Goal: Information Seeking & Learning: Check status

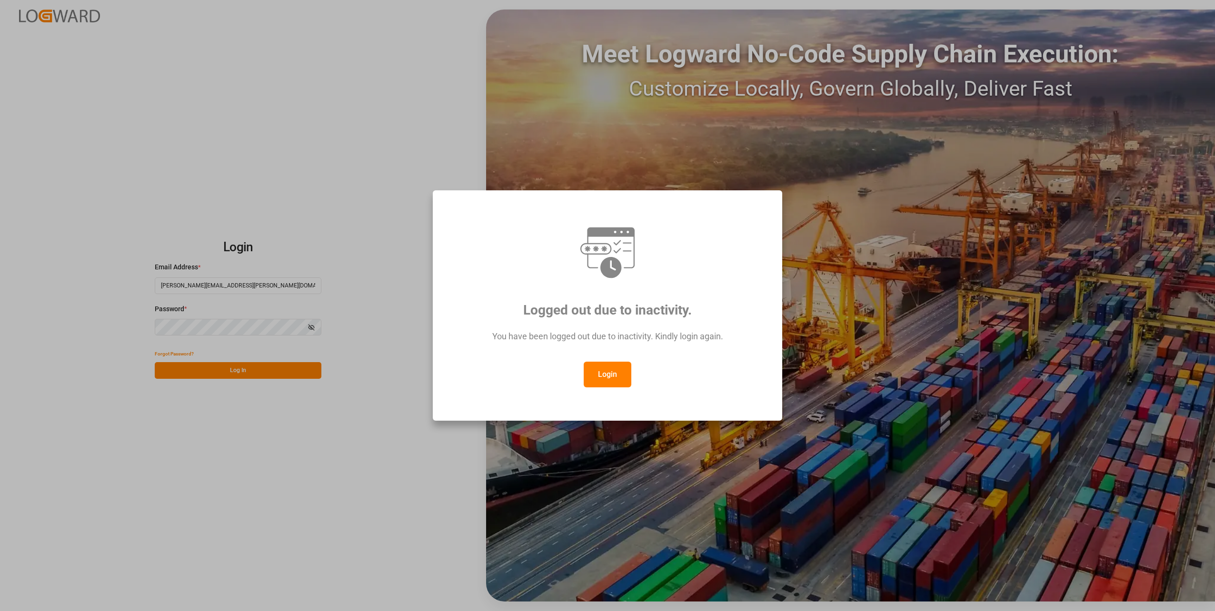
click at [600, 374] on button "Login" at bounding box center [608, 375] width 48 height 26
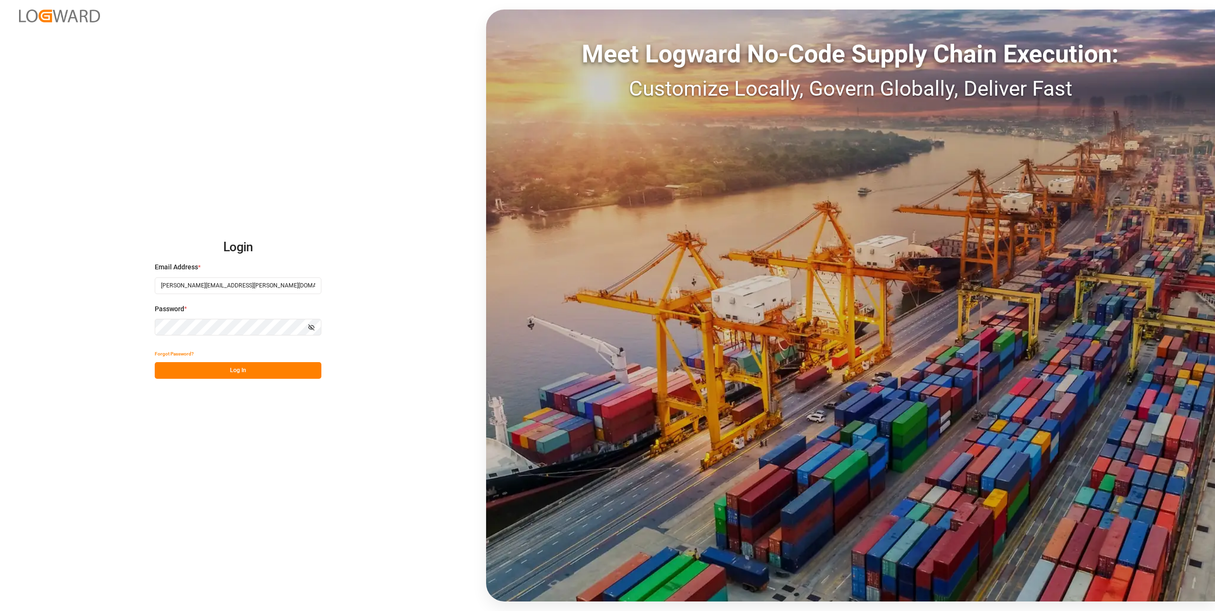
click at [251, 369] on button "Log In" at bounding box center [238, 370] width 167 height 17
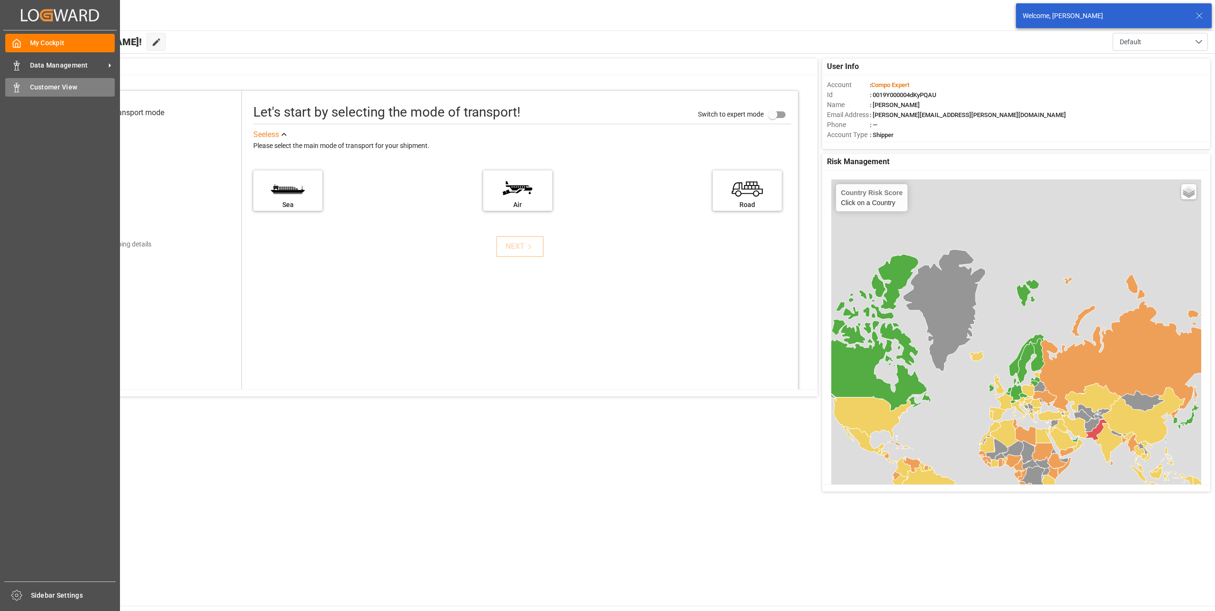
click at [10, 88] on div at bounding box center [13, 87] width 16 height 10
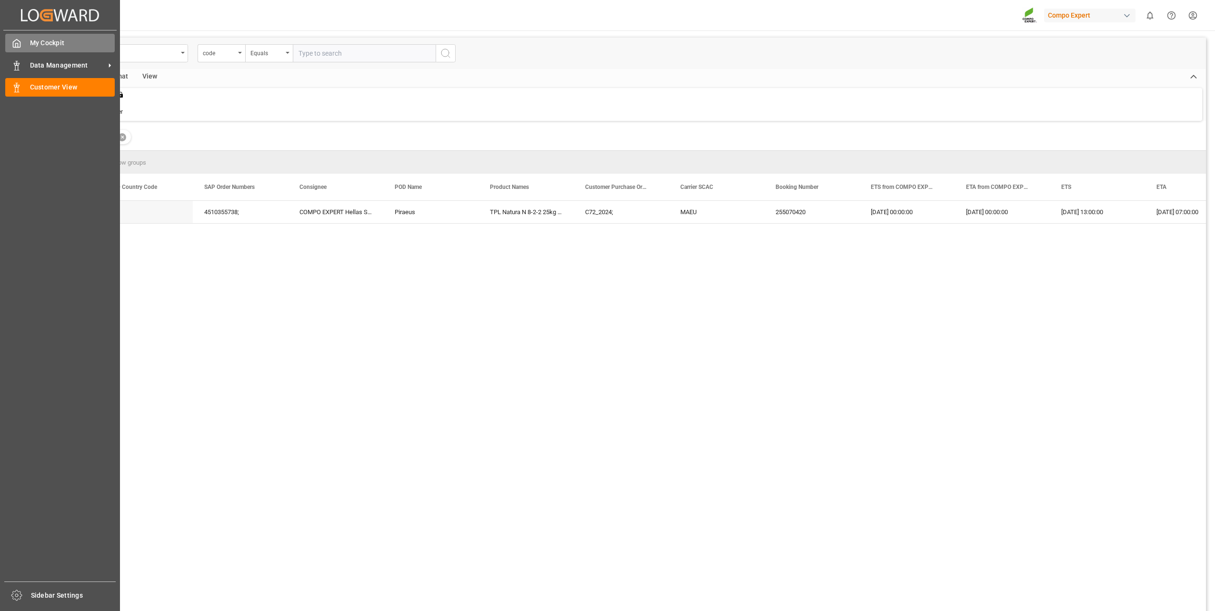
click at [31, 44] on span "My Cockpit" at bounding box center [72, 43] width 85 height 10
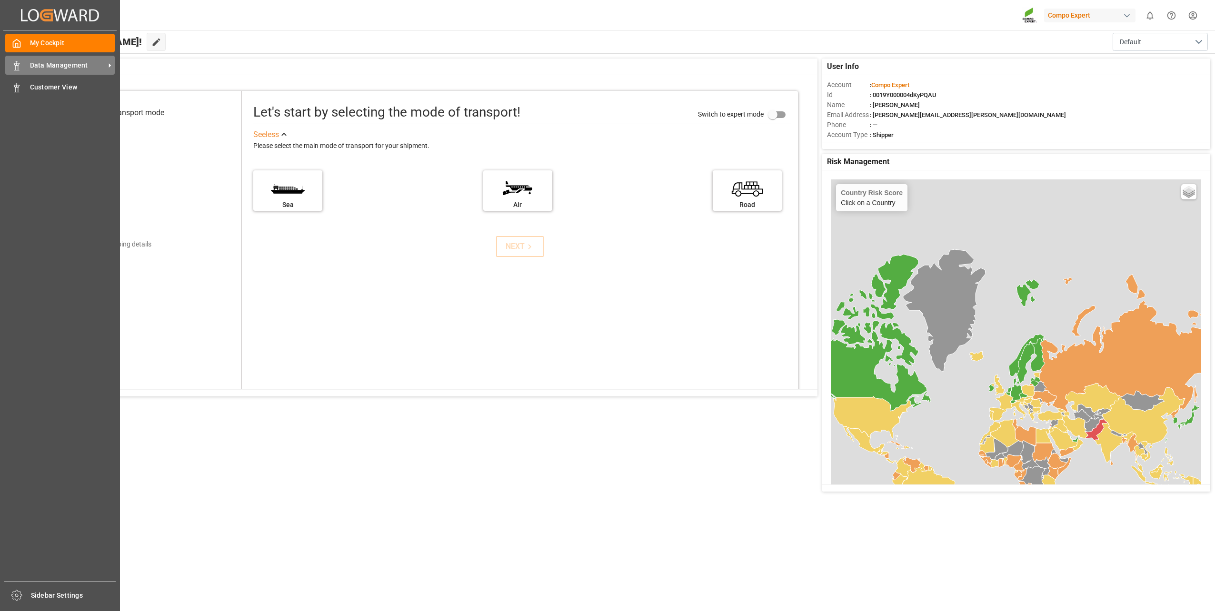
click at [18, 67] on rect at bounding box center [16, 67] width 3 height 5
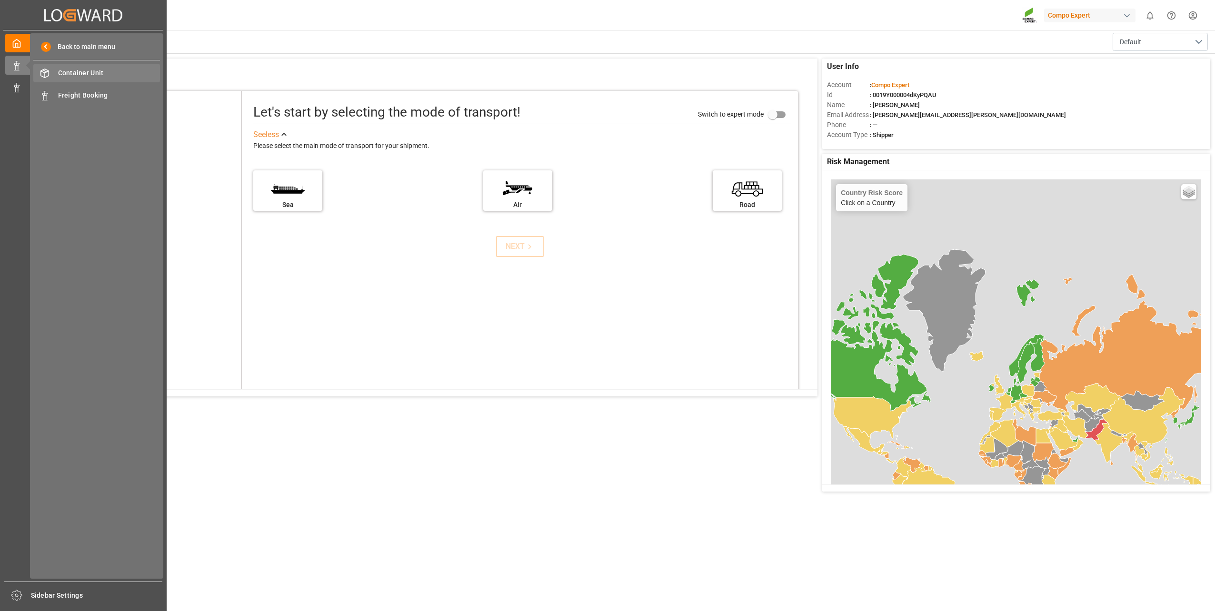
click at [103, 74] on span "Container Unit" at bounding box center [109, 73] width 102 height 10
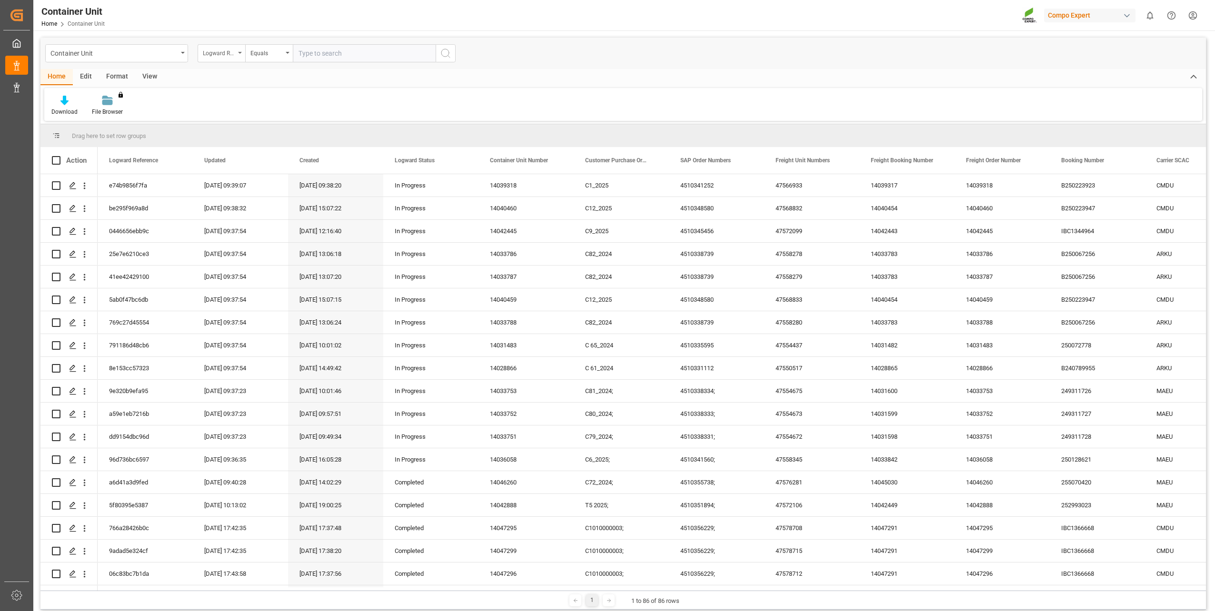
click at [240, 49] on div "Logward Reference" at bounding box center [222, 53] width 48 height 18
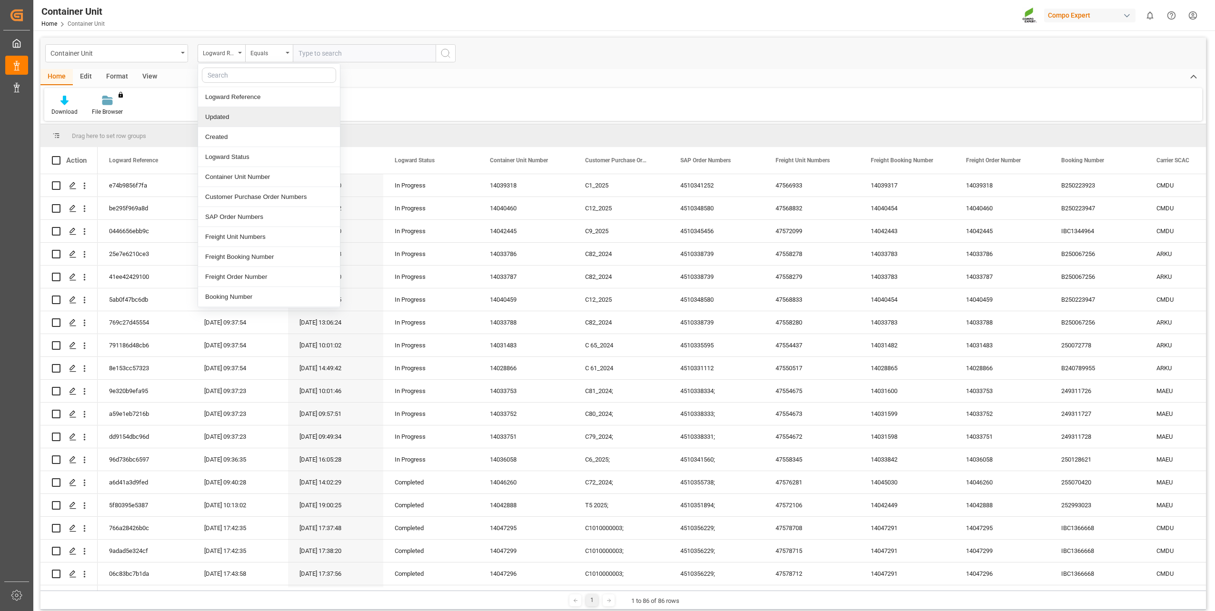
click at [236, 120] on div "Updated" at bounding box center [269, 117] width 142 height 20
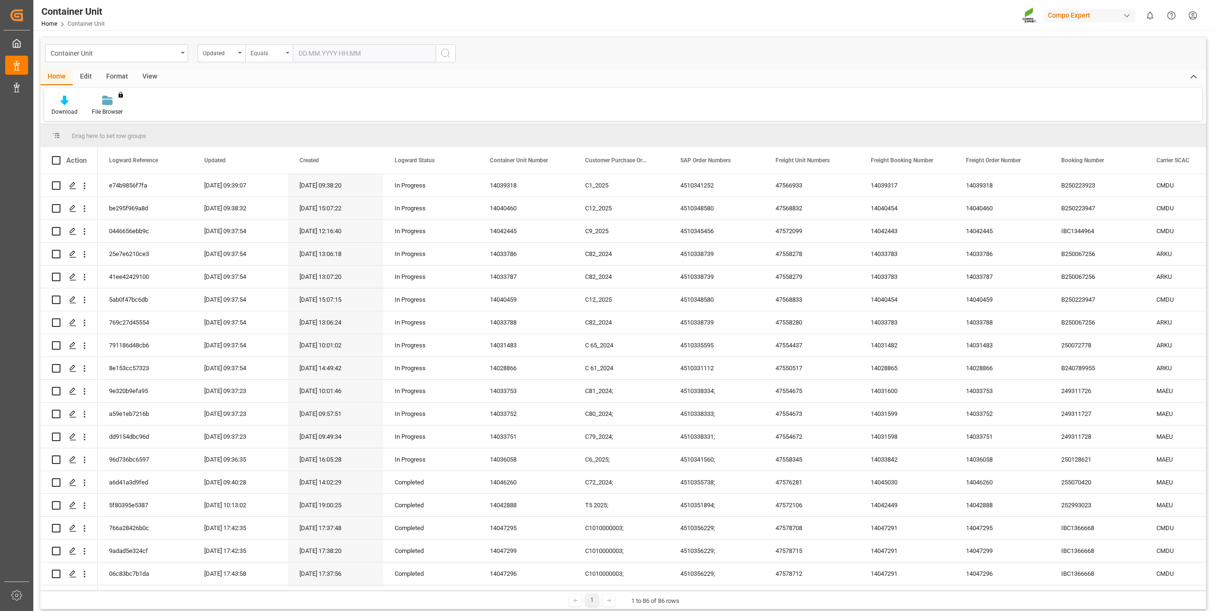
click at [279, 52] on div "Equals" at bounding box center [266, 52] width 32 height 11
click at [449, 59] on button "search button" at bounding box center [446, 53] width 20 height 18
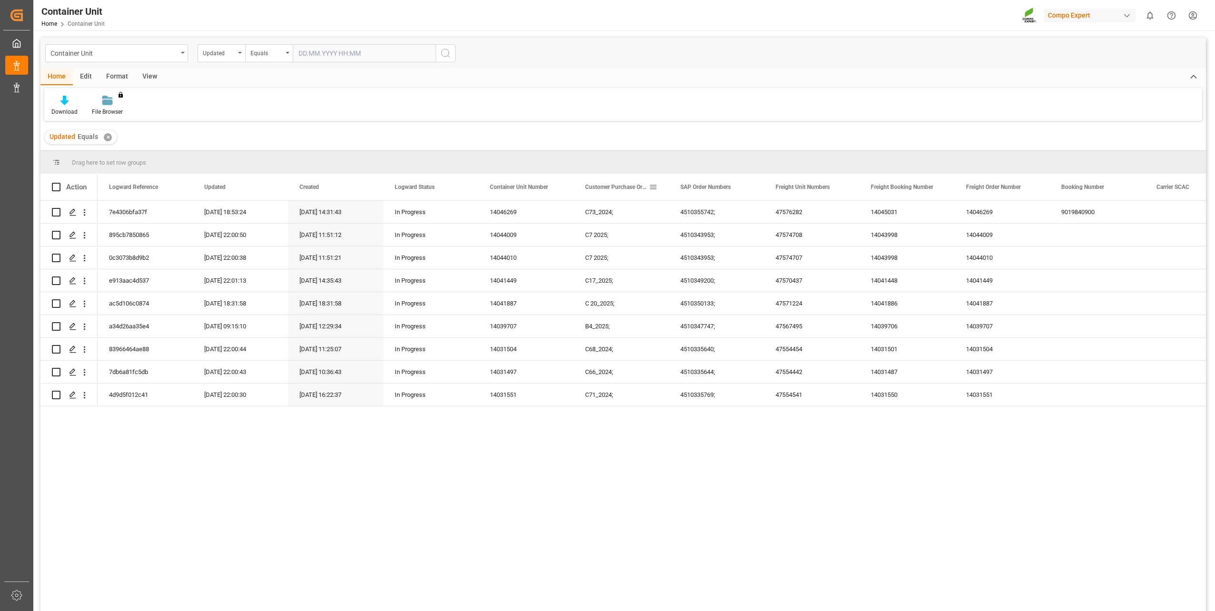
click at [664, 187] on div "Customer Purchase Order Numbers" at bounding box center [621, 187] width 95 height 27
click at [290, 52] on div "Equals" at bounding box center [269, 53] width 48 height 18
click at [309, 193] on div "Not Exists" at bounding box center [317, 197] width 142 height 20
click at [440, 55] on icon "search button" at bounding box center [445, 53] width 11 height 11
click at [286, 54] on div "Equals" at bounding box center [269, 53] width 48 height 18
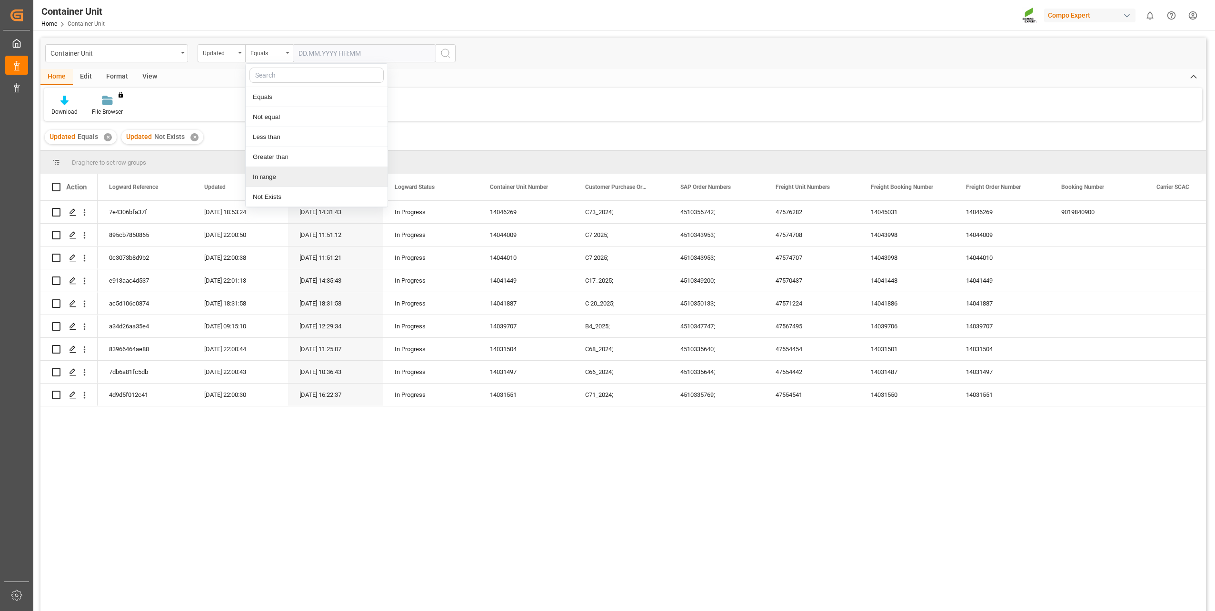
click at [191, 137] on div "✕" at bounding box center [194, 137] width 8 height 8
click at [106, 139] on div "✕" at bounding box center [108, 137] width 8 height 8
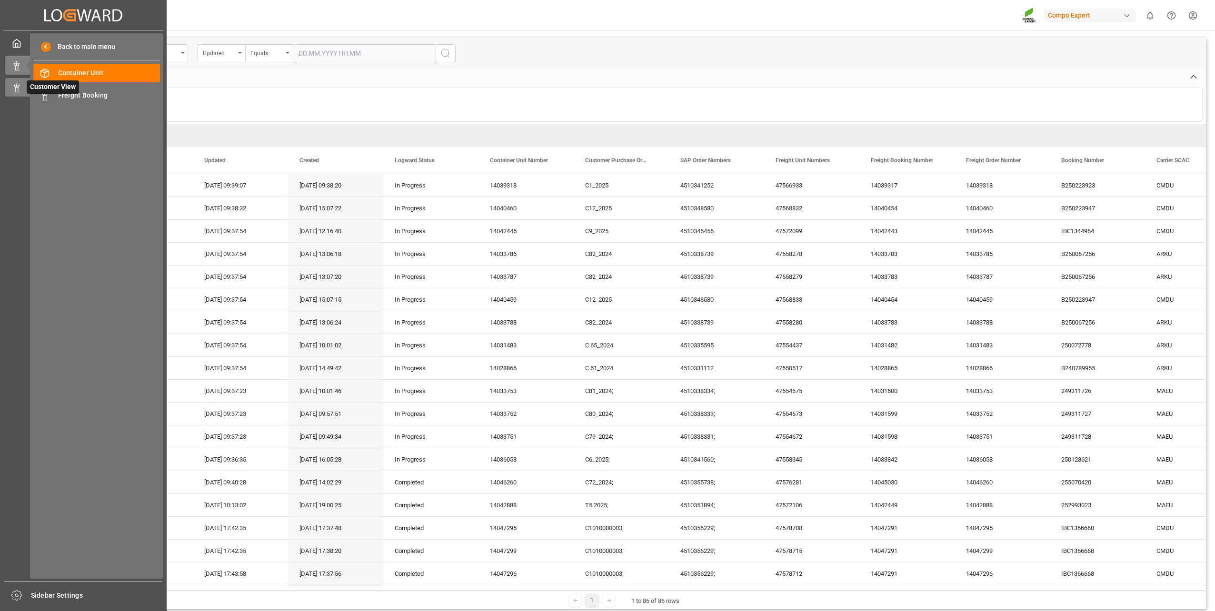
click at [15, 86] on icon at bounding box center [17, 88] width 10 height 10
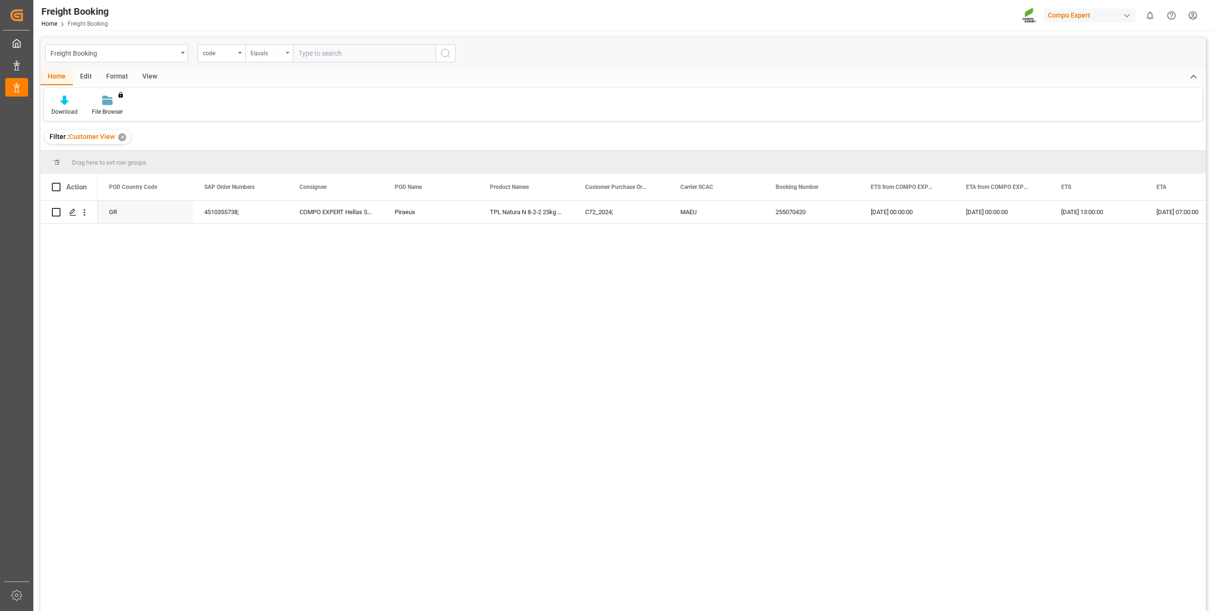
click at [286, 52] on icon "open menu" at bounding box center [288, 53] width 4 height 2
click at [230, 50] on div "code" at bounding box center [219, 52] width 32 height 11
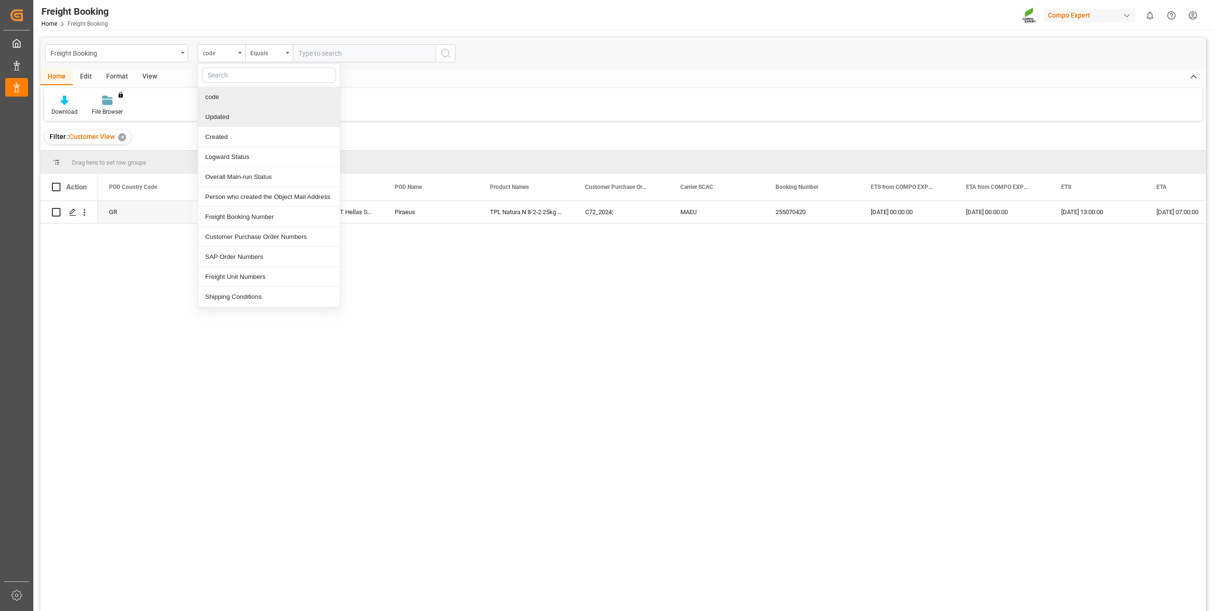
click at [239, 114] on div "Updated" at bounding box center [269, 117] width 142 height 20
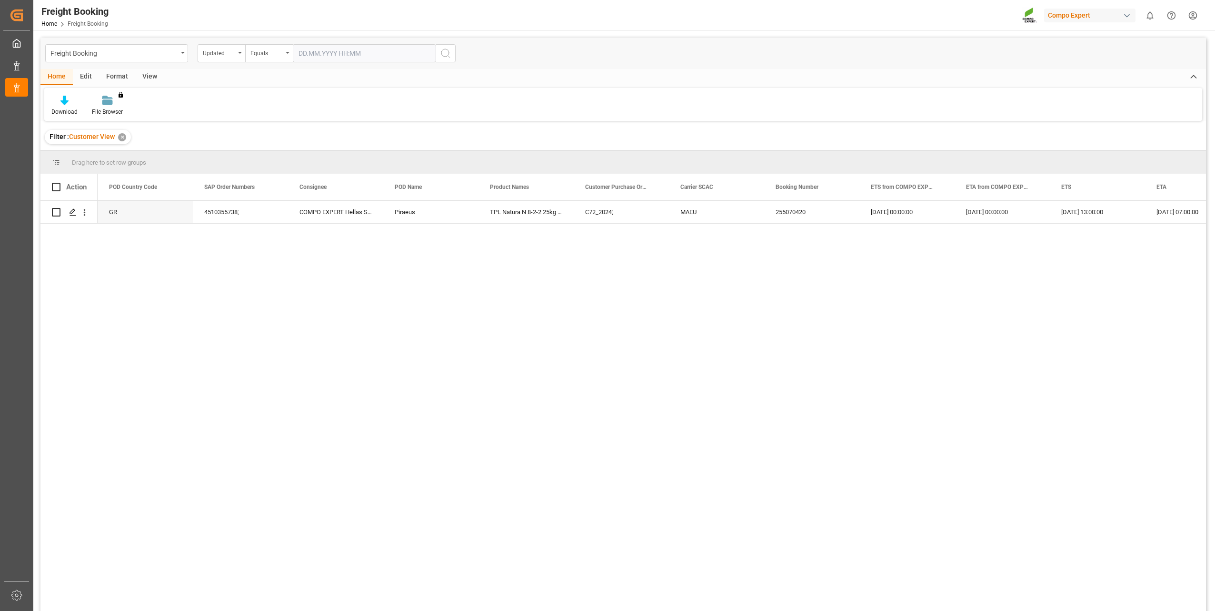
click at [453, 54] on button "search button" at bounding box center [446, 53] width 20 height 18
click at [281, 54] on div "Equals" at bounding box center [266, 52] width 32 height 11
click at [298, 160] on div "Greater than" at bounding box center [317, 157] width 142 height 20
click at [446, 53] on icon "search button" at bounding box center [445, 53] width 11 height 11
click at [286, 51] on div "Equals" at bounding box center [269, 53] width 48 height 18
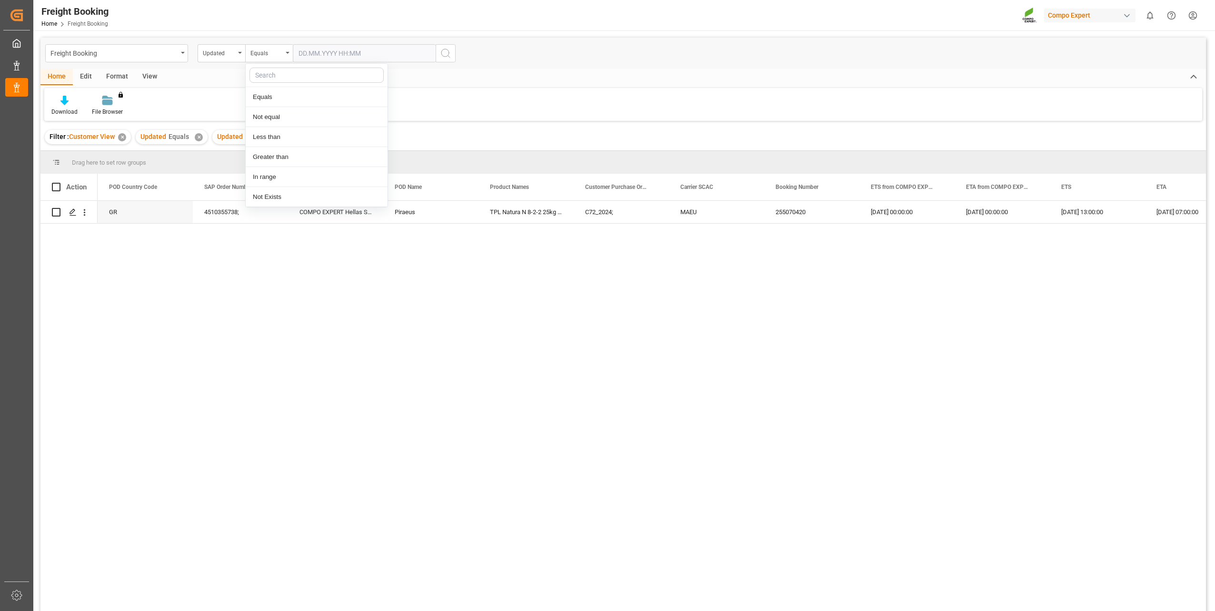
click at [197, 138] on div "✕" at bounding box center [199, 137] width 8 height 8
click at [87, 79] on div "Edit" at bounding box center [86, 77] width 26 height 16
click at [123, 138] on div "✕" at bounding box center [122, 137] width 8 height 8
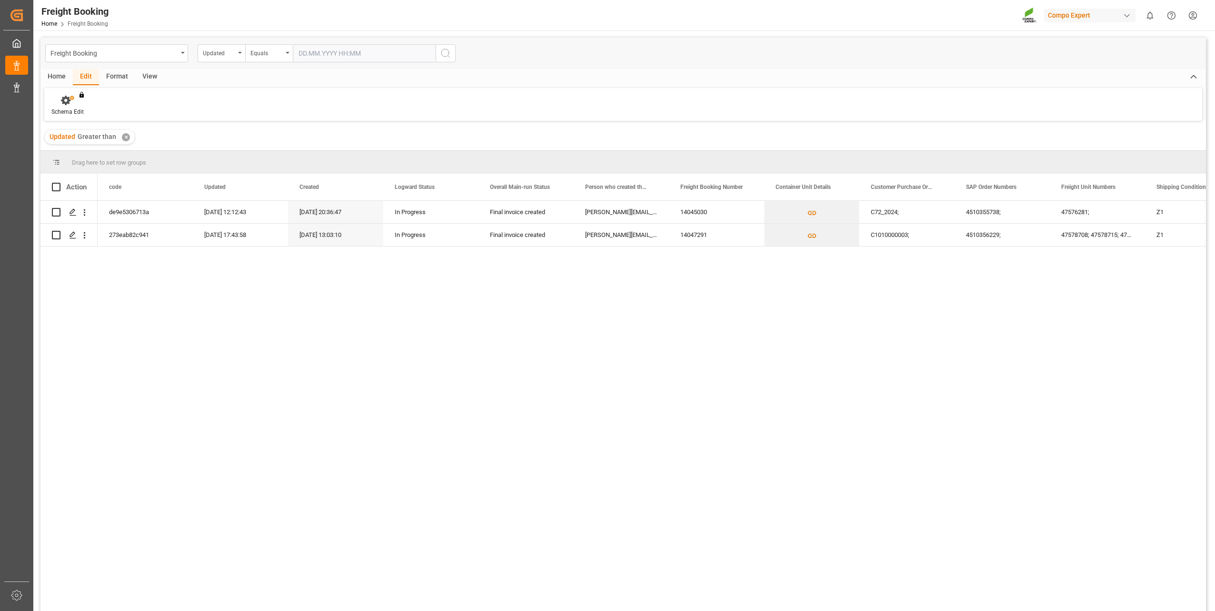
click at [119, 139] on div "Updated Greater than ✕" at bounding box center [90, 137] width 90 height 14
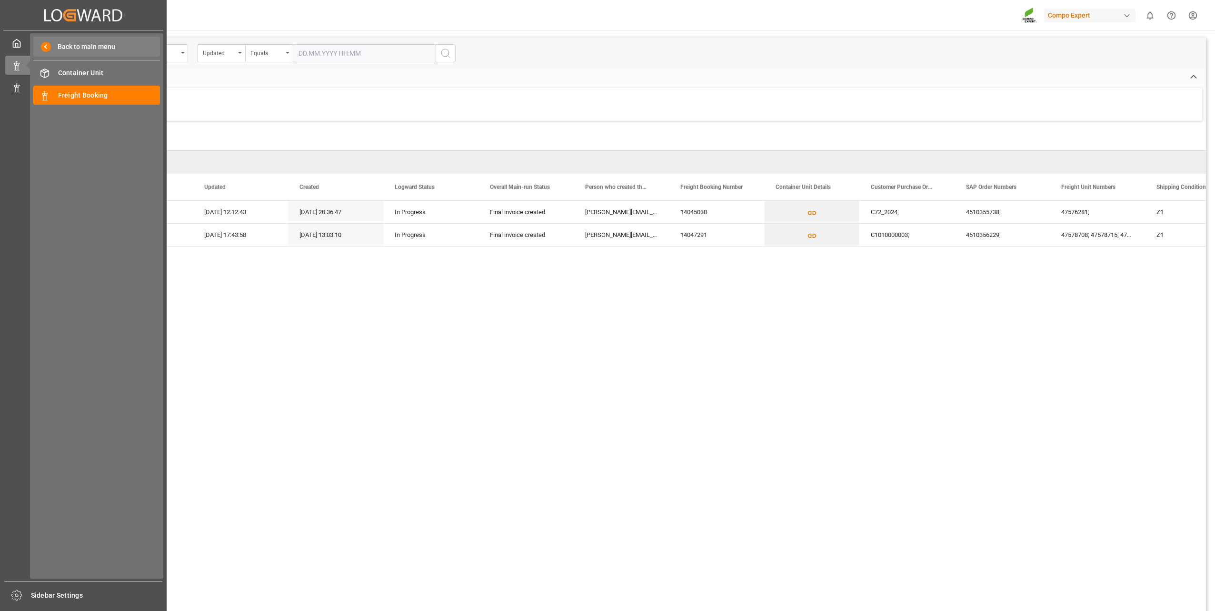
click at [63, 47] on span "Back to main menu" at bounding box center [83, 47] width 64 height 10
click at [56, 74] on div "Container Unit Container Unit" at bounding box center [96, 73] width 127 height 19
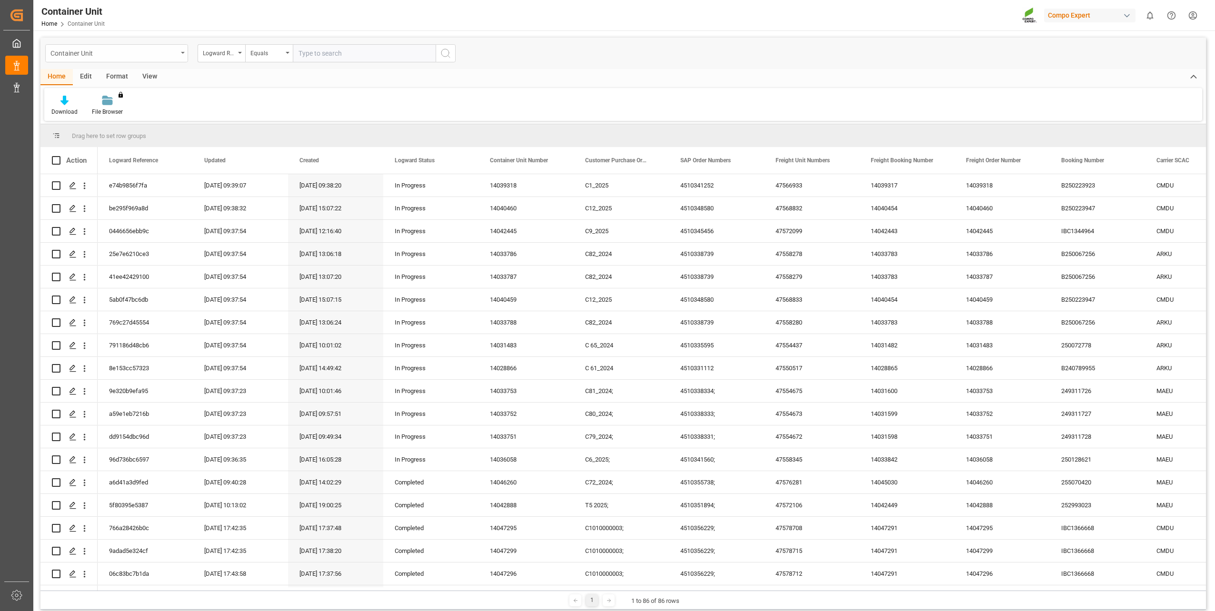
click at [182, 52] on icon "open menu" at bounding box center [183, 53] width 4 height 2
click at [182, 52] on icon "close menu" at bounding box center [183, 53] width 4 height 2
click at [234, 54] on div "Logward Reference" at bounding box center [219, 52] width 32 height 11
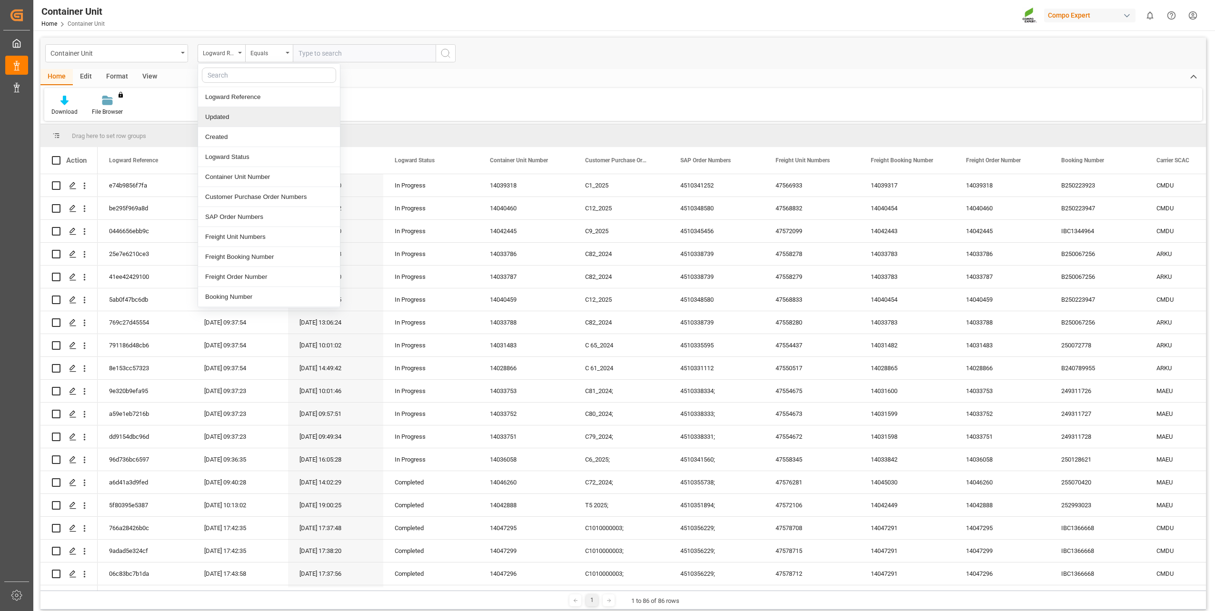
click at [251, 121] on div "Updated" at bounding box center [269, 117] width 142 height 20
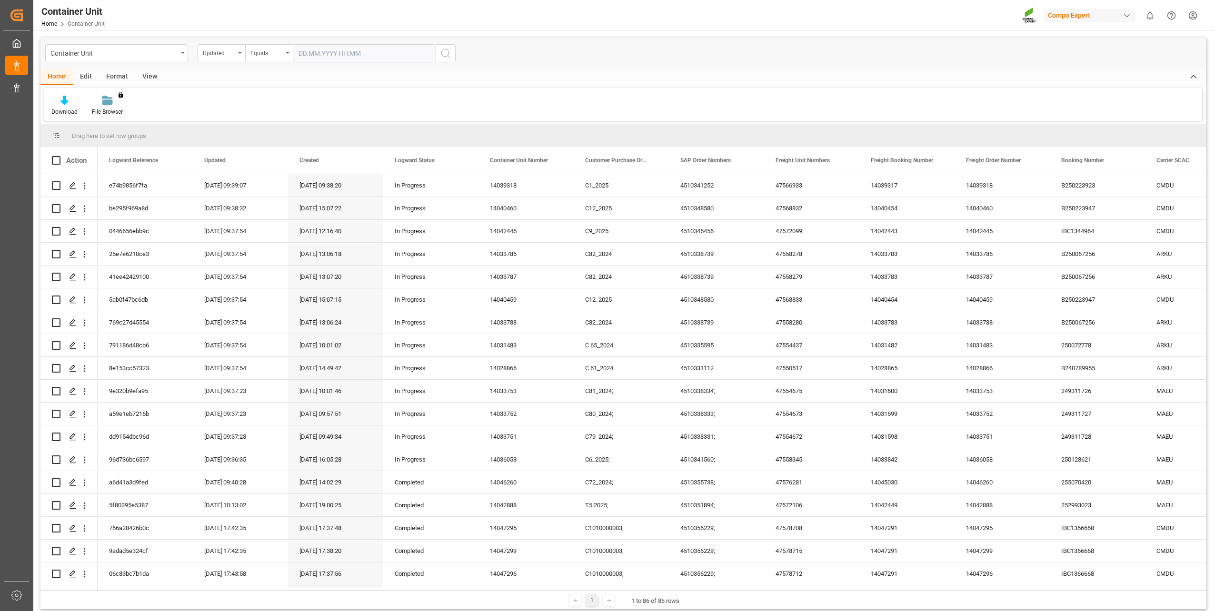
click at [440, 52] on icon "search button" at bounding box center [445, 53] width 11 height 11
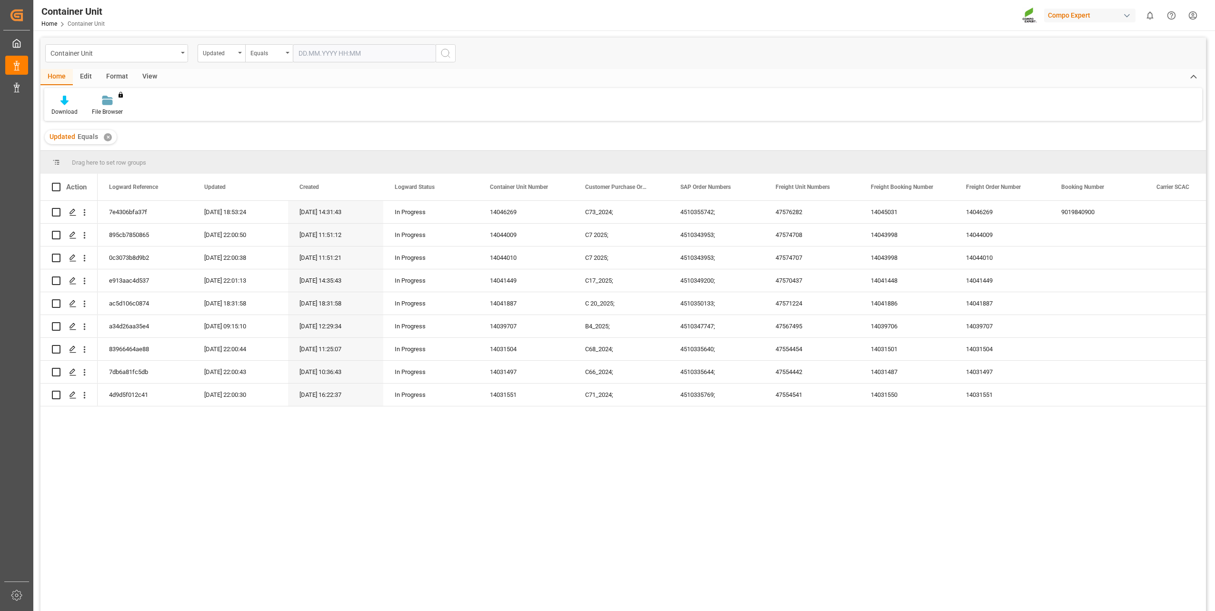
click at [50, 79] on div "Home" at bounding box center [56, 77] width 32 height 16
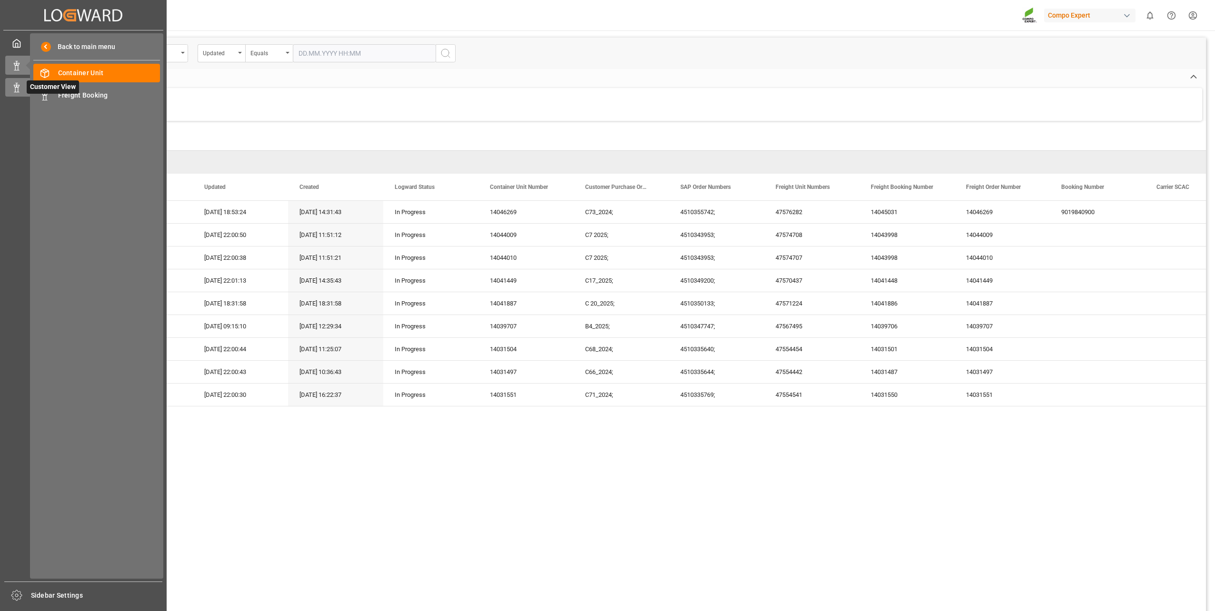
click at [15, 87] on polygon at bounding box center [15, 86] width 3 height 2
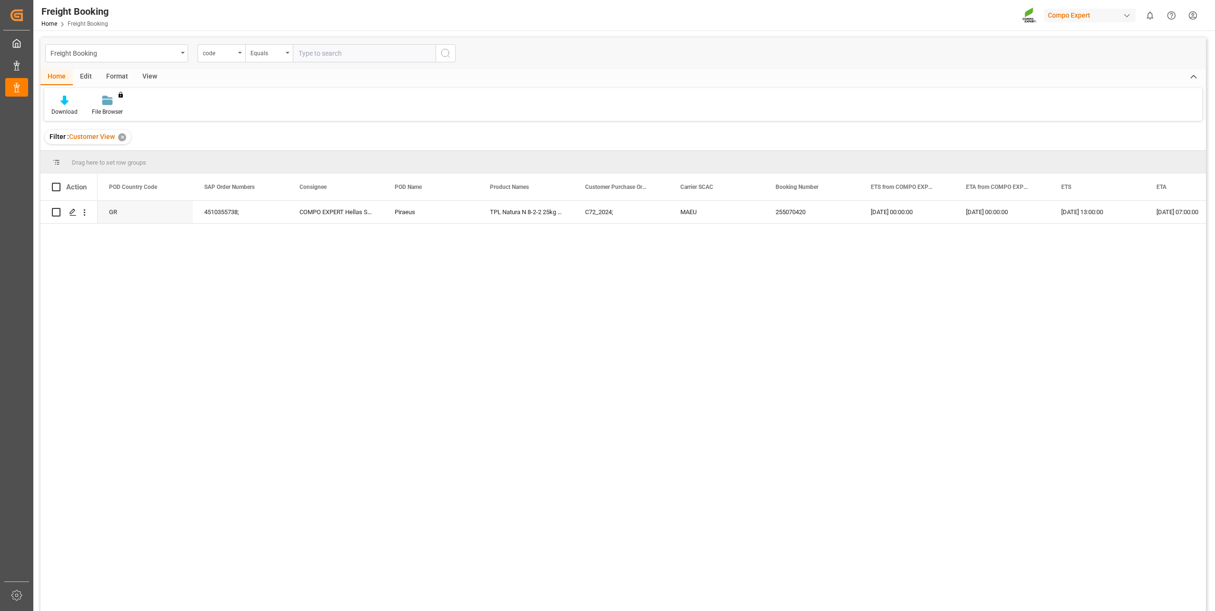
click at [1175, 186] on div "ETA" at bounding box center [1188, 187] width 64 height 27
click at [239, 49] on div "code" at bounding box center [222, 53] width 48 height 18
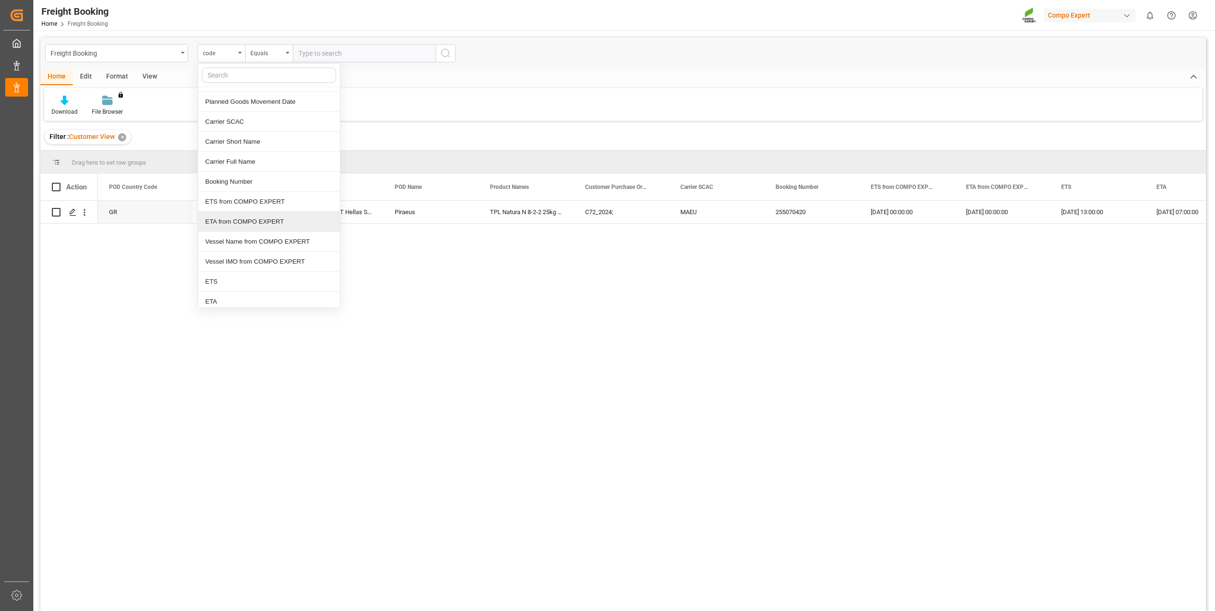
scroll to position [238, 0]
click at [249, 299] on div "ETA" at bounding box center [269, 299] width 142 height 20
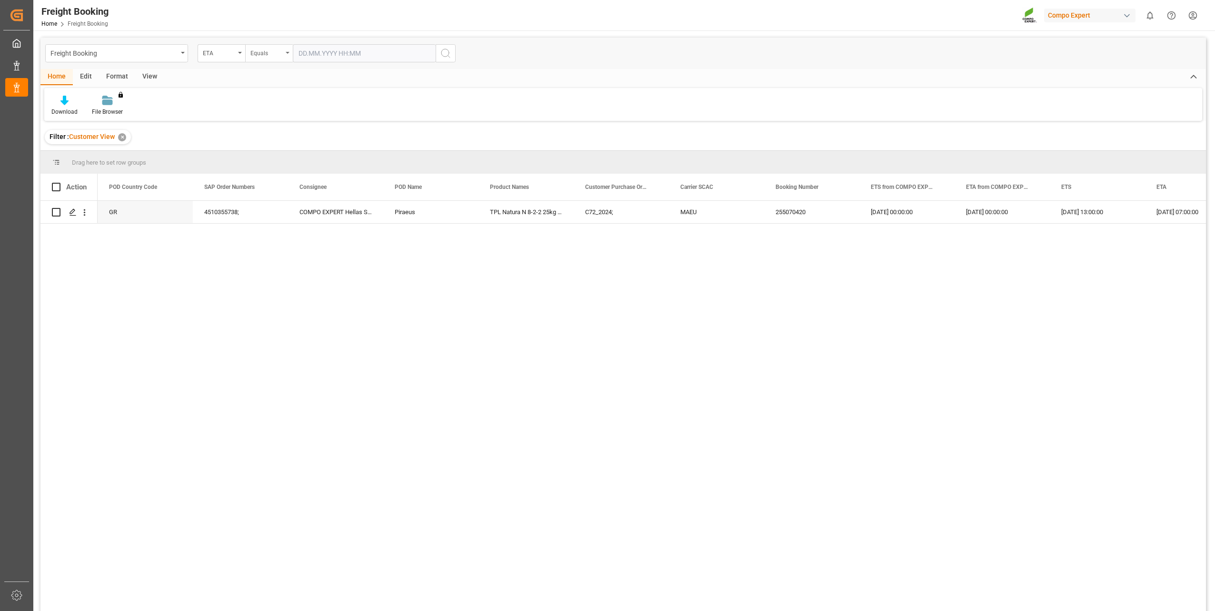
click at [286, 50] on div "Equals" at bounding box center [269, 53] width 48 height 18
click at [298, 155] on div "Greater than" at bounding box center [317, 157] width 142 height 20
click at [443, 49] on icon "search button" at bounding box center [445, 53] width 11 height 11
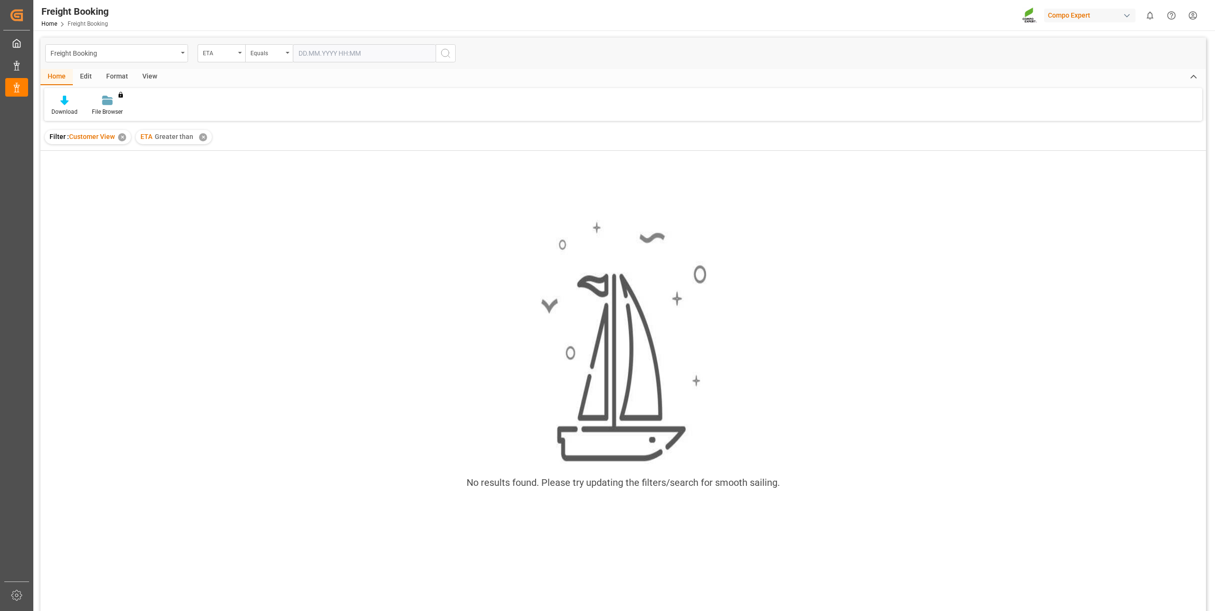
click at [200, 137] on div "✕" at bounding box center [203, 137] width 8 height 8
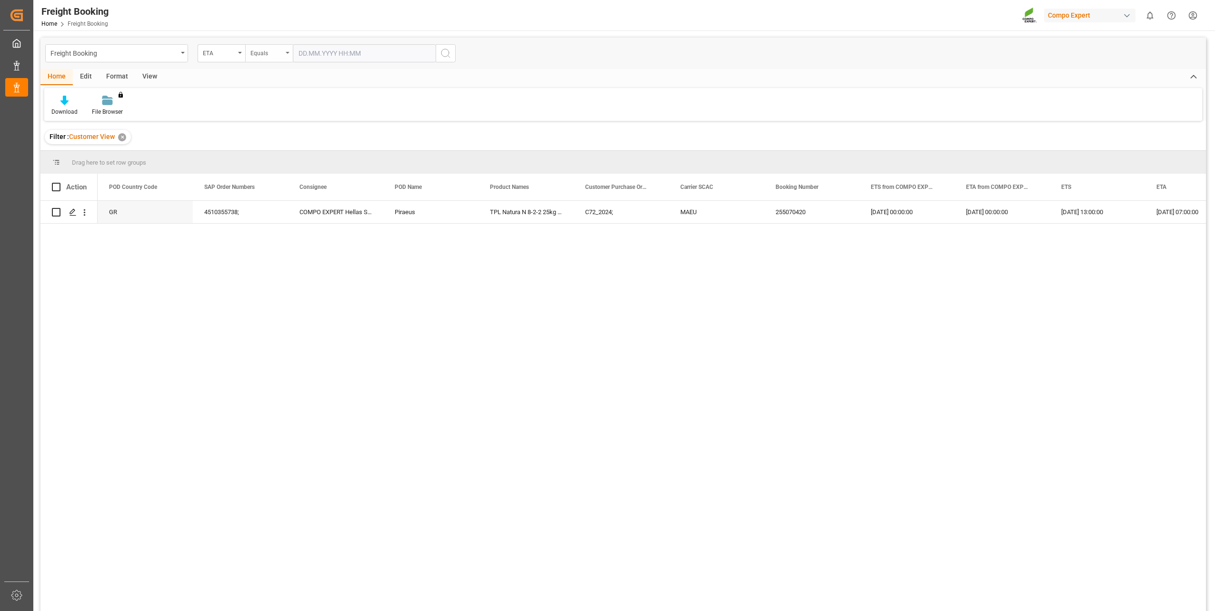
click at [288, 51] on div "Equals" at bounding box center [269, 53] width 48 height 18
click at [290, 154] on div "Greater than" at bounding box center [317, 157] width 142 height 20
click at [325, 55] on input "text" at bounding box center [364, 53] width 143 height 18
type input "0"
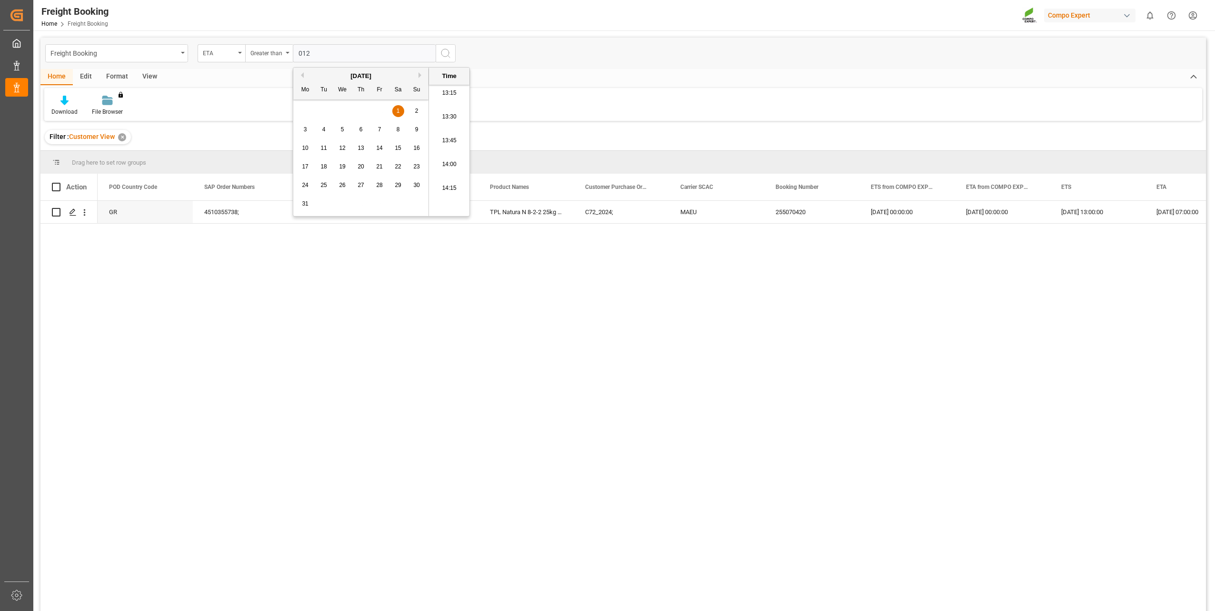
click at [361, 77] on div "[DATE]" at bounding box center [360, 76] width 135 height 10
click at [421, 75] on button "Next Month" at bounding box center [422, 75] width 6 height 6
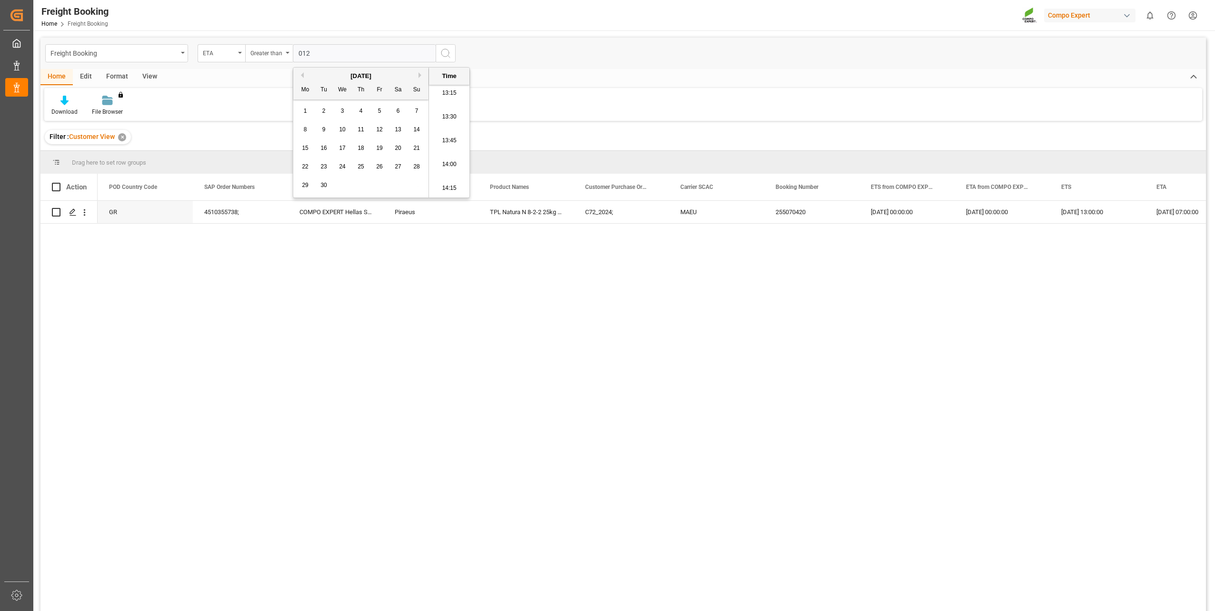
click at [421, 75] on button "Next Month" at bounding box center [422, 75] width 6 height 6
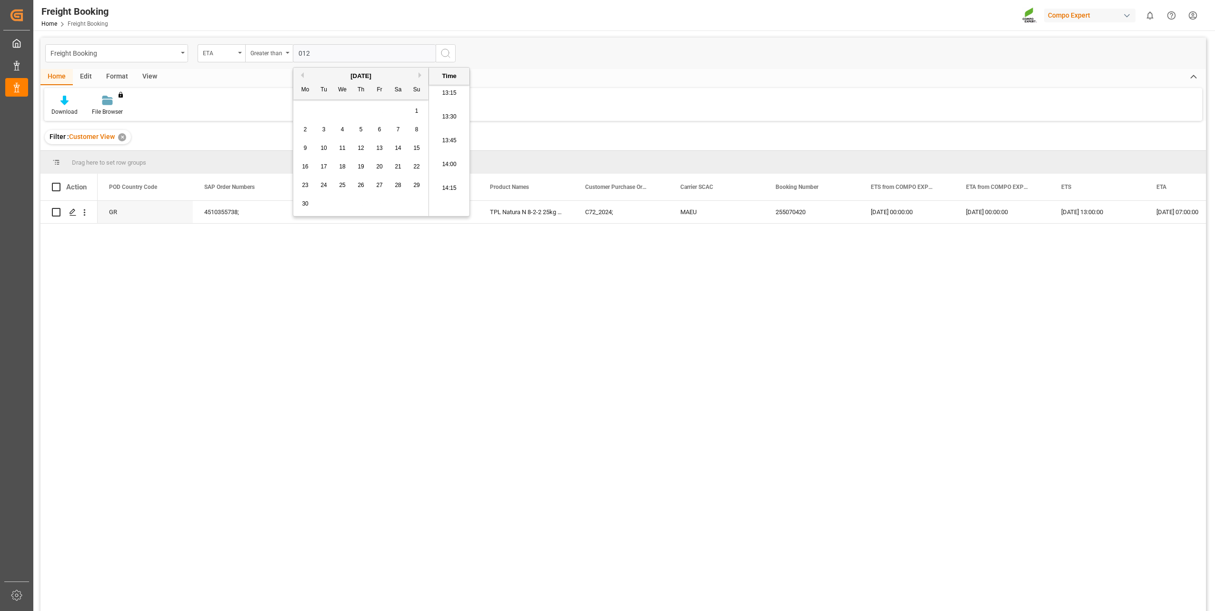
click at [340, 54] on input "012" at bounding box center [364, 53] width 143 height 18
type input "0"
click at [300, 74] on button "Previous Month" at bounding box center [301, 75] width 6 height 6
click at [302, 75] on button "Previous Month" at bounding box center [301, 75] width 6 height 6
click at [321, 111] on div "1" at bounding box center [324, 111] width 12 height 11
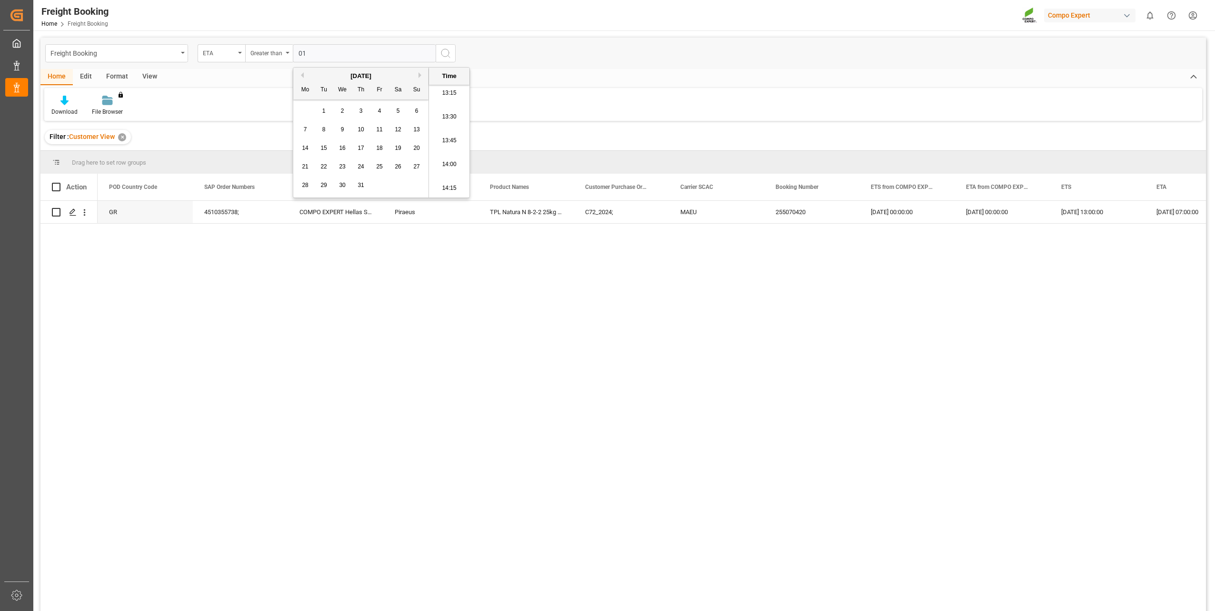
type input "[DATE] 00:00"
click at [446, 51] on icon "search button" at bounding box center [445, 53] width 11 height 11
click at [57, 74] on div "Home" at bounding box center [56, 77] width 32 height 16
click at [53, 73] on div "Home" at bounding box center [56, 77] width 32 height 16
click at [123, 138] on div "✕" at bounding box center [122, 137] width 8 height 8
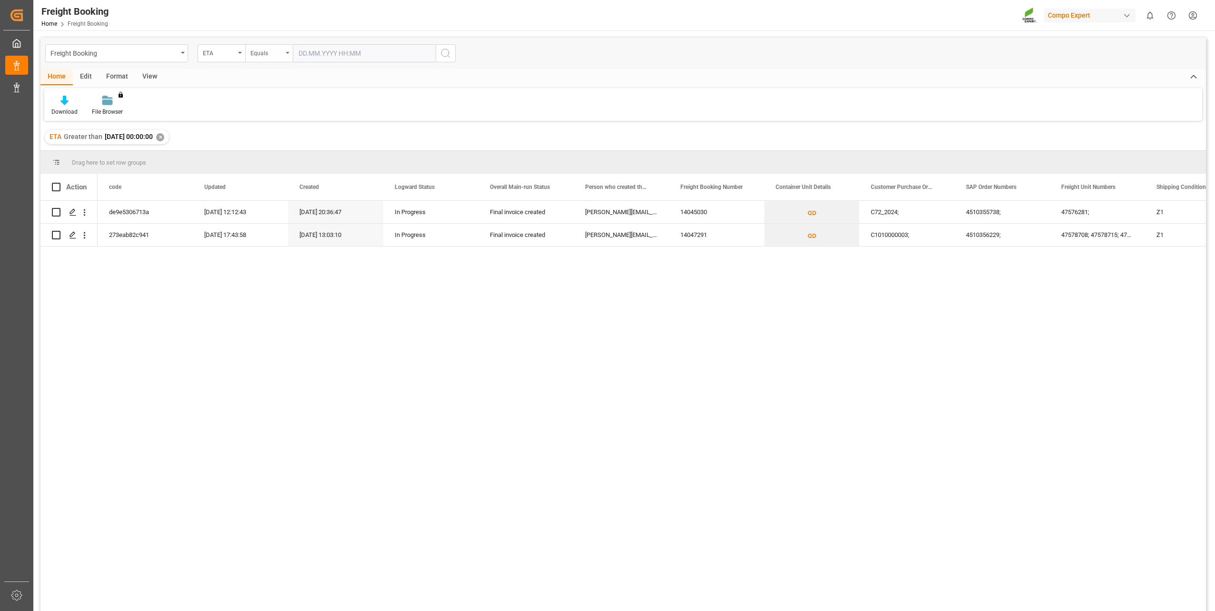
click at [289, 50] on div "Equals" at bounding box center [269, 53] width 48 height 18
click at [291, 157] on div "Greater than" at bounding box center [317, 157] width 142 height 20
click at [320, 56] on input "text" at bounding box center [364, 53] width 143 height 18
click at [301, 73] on button "Previous Month" at bounding box center [301, 75] width 6 height 6
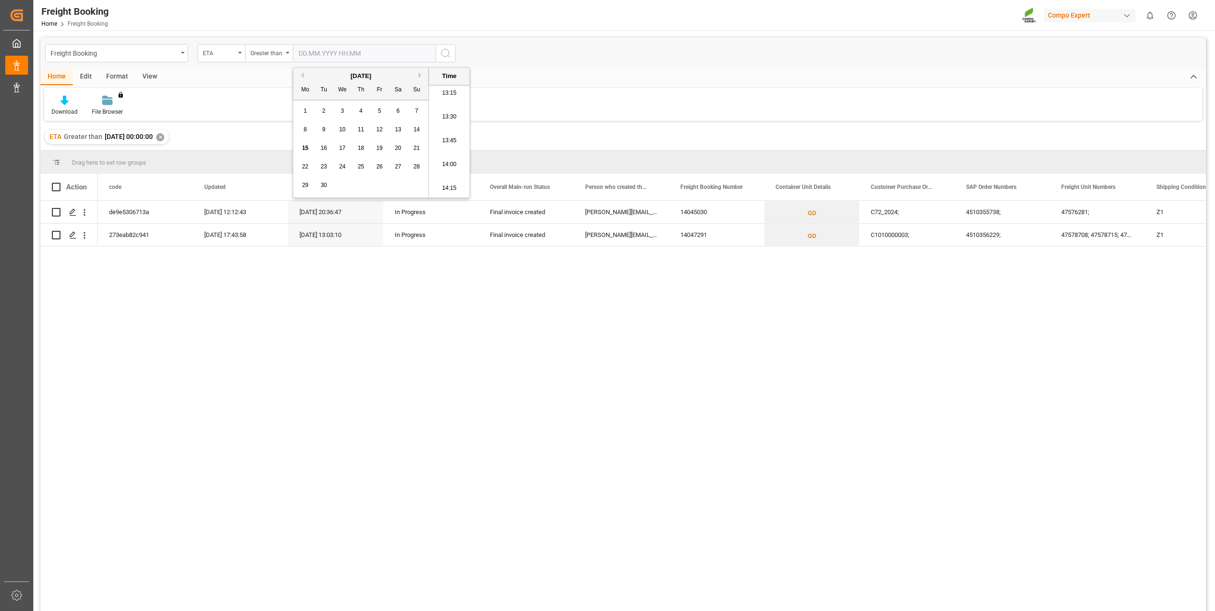
click at [301, 73] on button "Previous Month" at bounding box center [301, 75] width 6 height 6
click at [325, 110] on span "1" at bounding box center [323, 111] width 3 height 7
type input "[DATE] 00:00"
click at [443, 55] on icon "search button" at bounding box center [445, 53] width 11 height 11
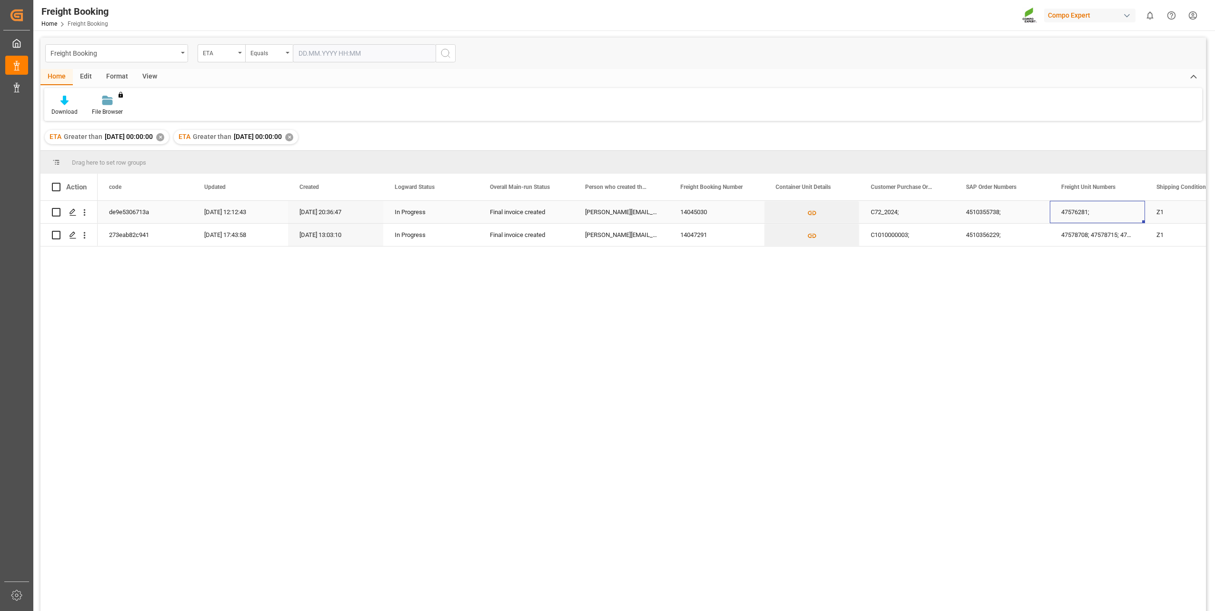
click at [1126, 206] on div "47576281;" at bounding box center [1097, 212] width 95 height 22
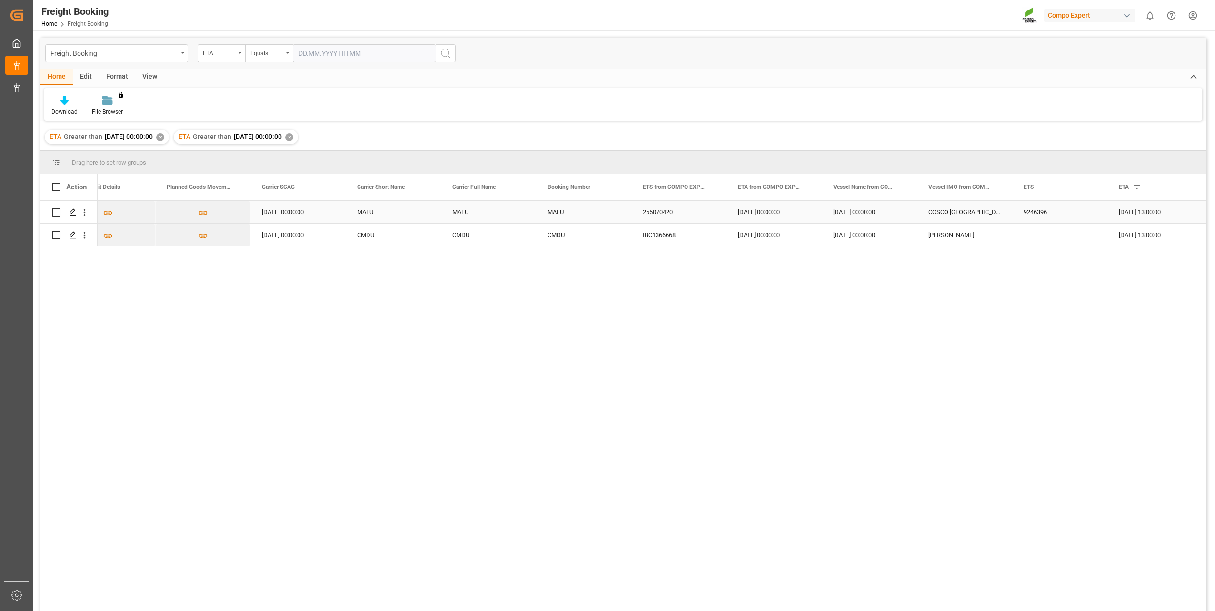
scroll to position [0, 1371]
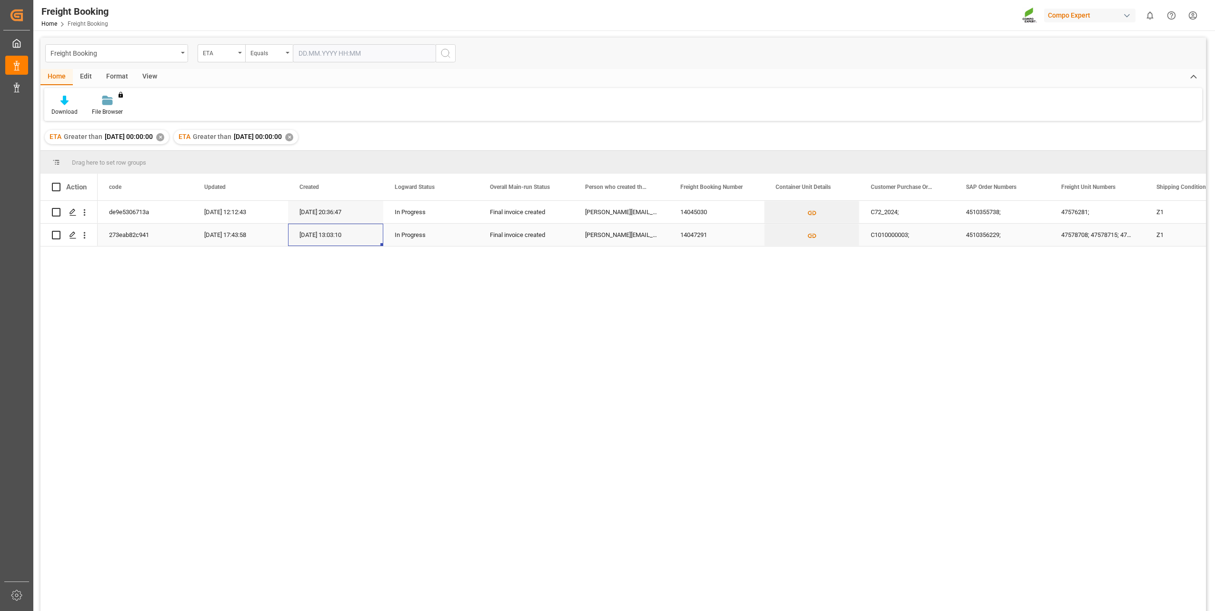
click at [310, 225] on div "[DATE] 13:03:10" at bounding box center [335, 235] width 95 height 22
click at [293, 139] on div "✕" at bounding box center [289, 137] width 8 height 8
click at [182, 53] on icon "open menu" at bounding box center [183, 53] width 4 height 2
click at [157, 113] on div "Container Unit" at bounding box center [117, 117] width 142 height 20
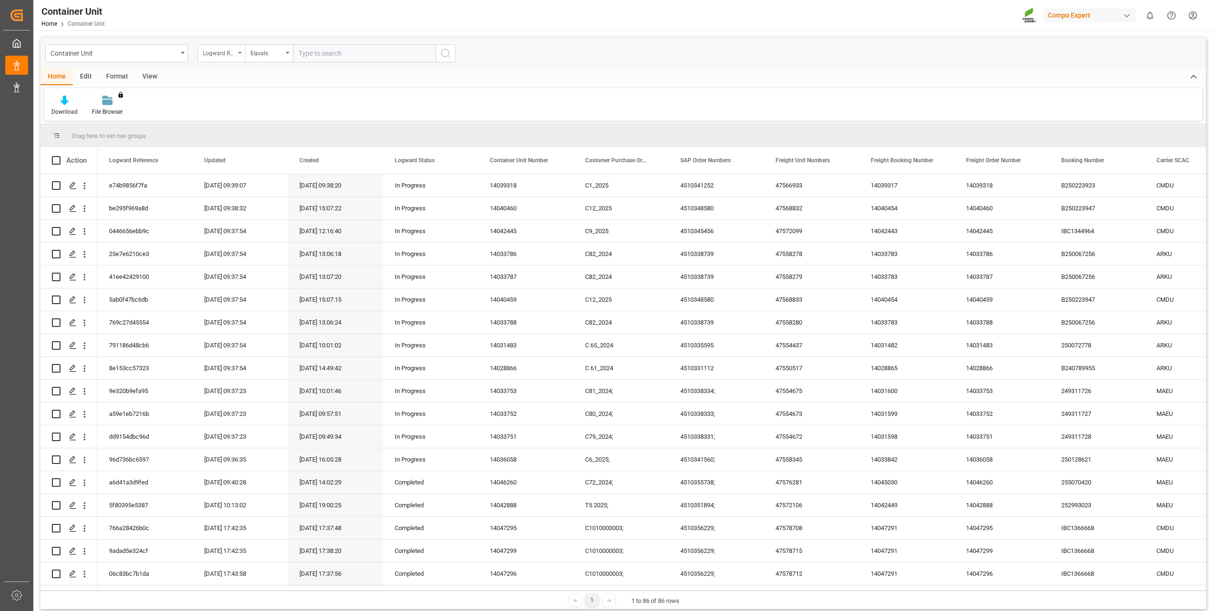
click at [239, 53] on icon "open menu" at bounding box center [240, 53] width 4 height 2
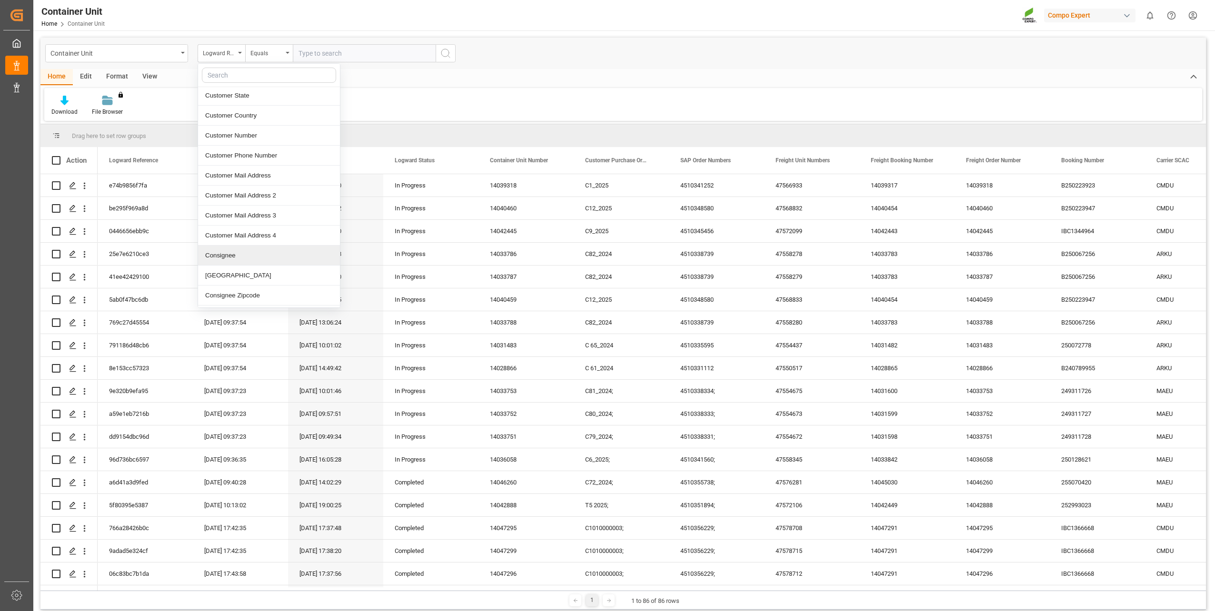
click at [269, 254] on div "Consignee" at bounding box center [269, 256] width 142 height 20
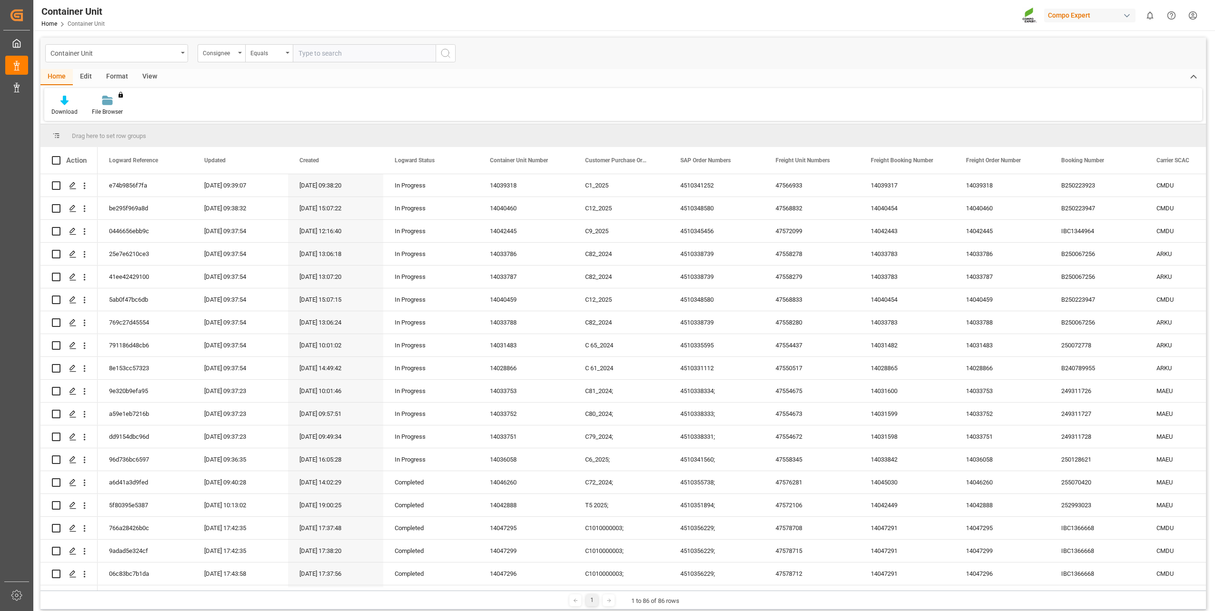
click at [342, 52] on input "text" at bounding box center [364, 53] width 143 height 18
click at [239, 52] on icon "open menu" at bounding box center [240, 53] width 4 height 2
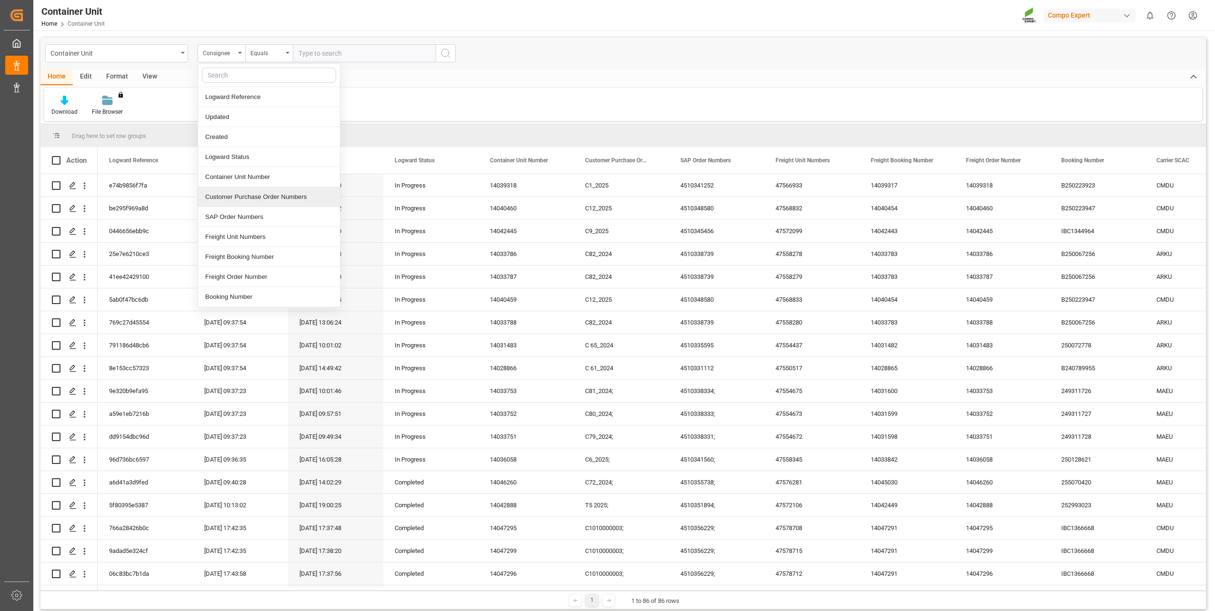
click at [273, 197] on div "Customer Purchase Order Numbers" at bounding box center [269, 197] width 142 height 20
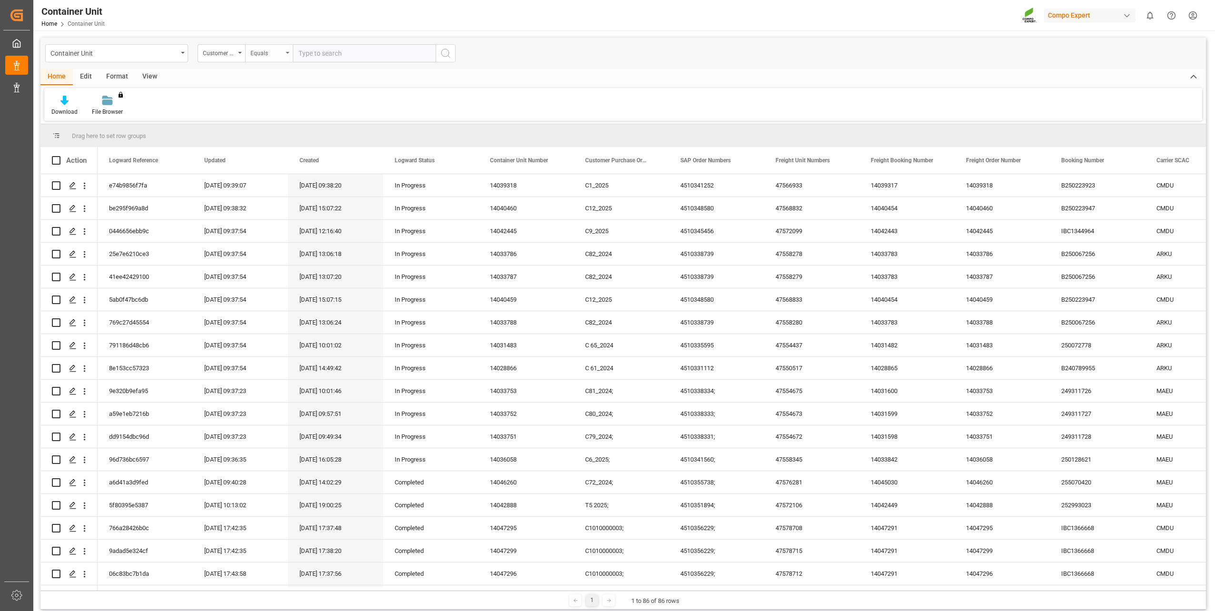
click at [284, 50] on div "Equals" at bounding box center [269, 53] width 48 height 18
click at [233, 51] on div "Customer Purchase Order Numbers" at bounding box center [219, 52] width 32 height 11
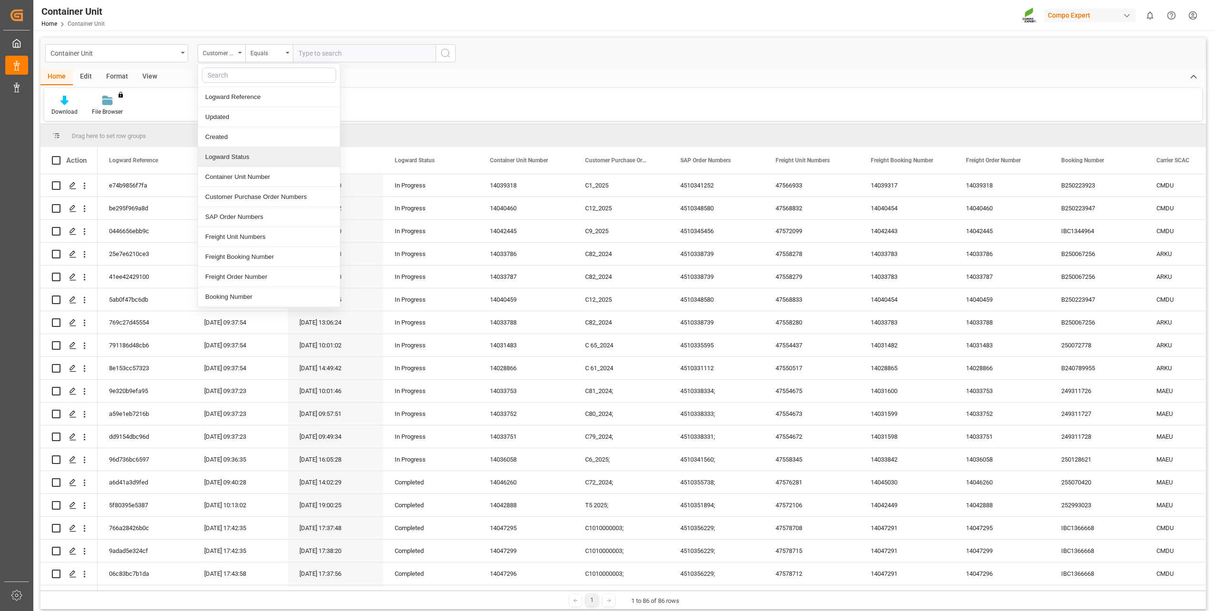
click at [246, 153] on div "Logward Status" at bounding box center [269, 157] width 142 height 20
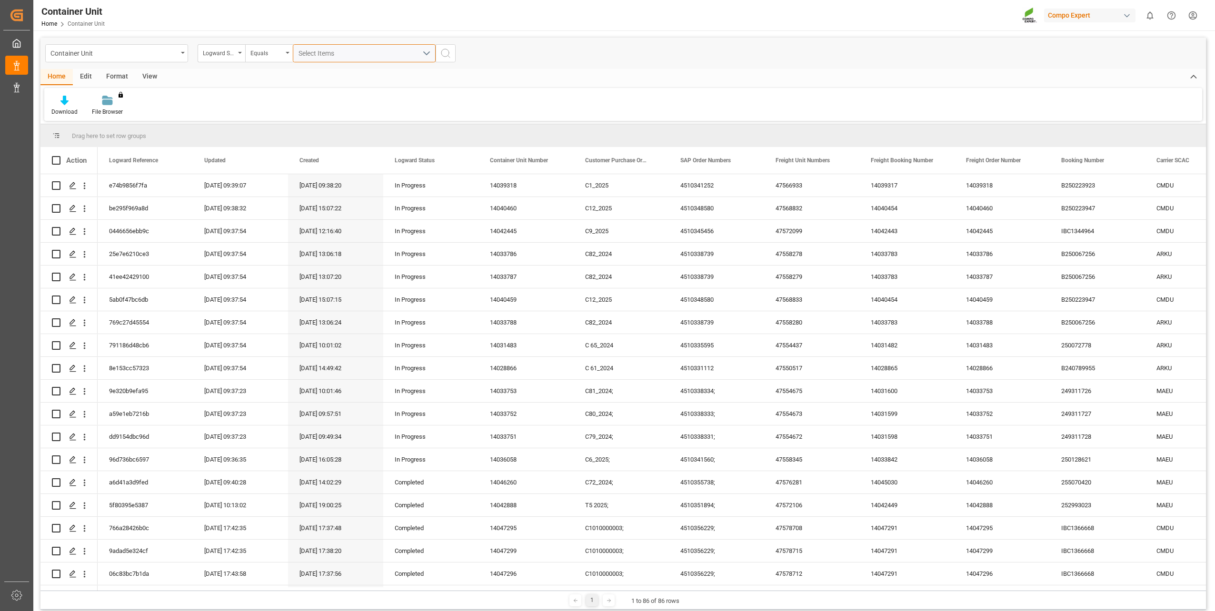
click at [343, 55] on div "Select Items" at bounding box center [361, 54] width 124 height 10
click at [339, 100] on span "In Progress" at bounding box center [329, 97] width 34 height 8
click at [312, 100] on input "In Progress" at bounding box center [302, 97] width 19 height 19
checkbox input "true"
click at [335, 119] on span "Completed" at bounding box center [328, 119] width 32 height 8
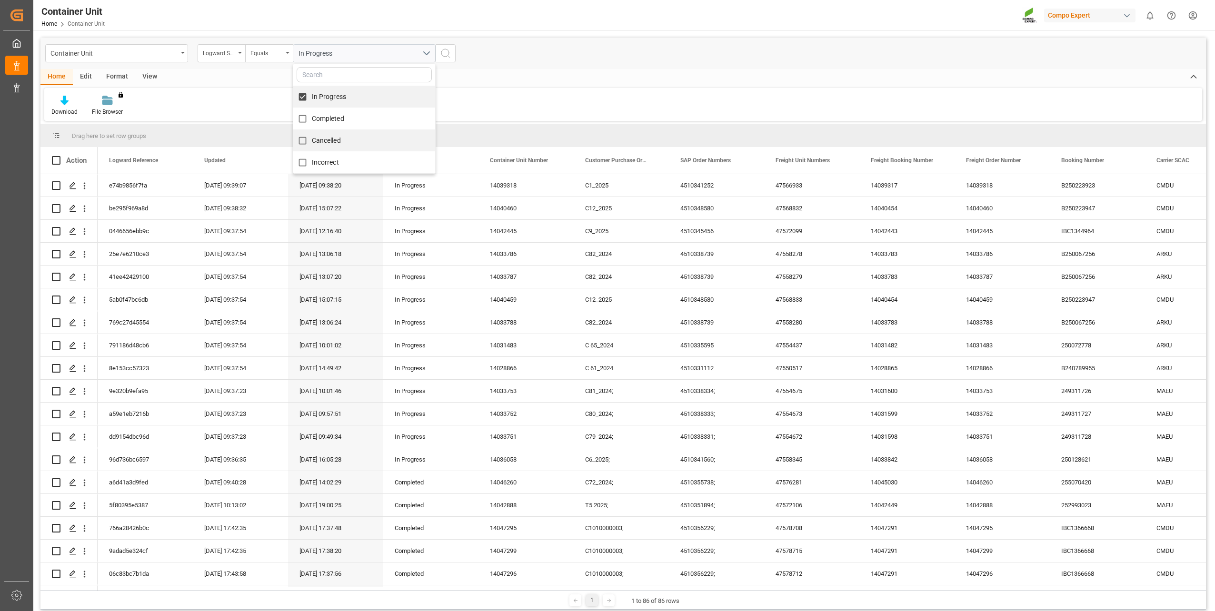
click at [312, 119] on input "Completed" at bounding box center [302, 119] width 19 height 19
checkbox input "true"
click at [332, 136] on span "Cancelled" at bounding box center [326, 141] width 29 height 10
click at [312, 136] on input "Cancelled" at bounding box center [302, 140] width 19 height 19
checkbox input "true"
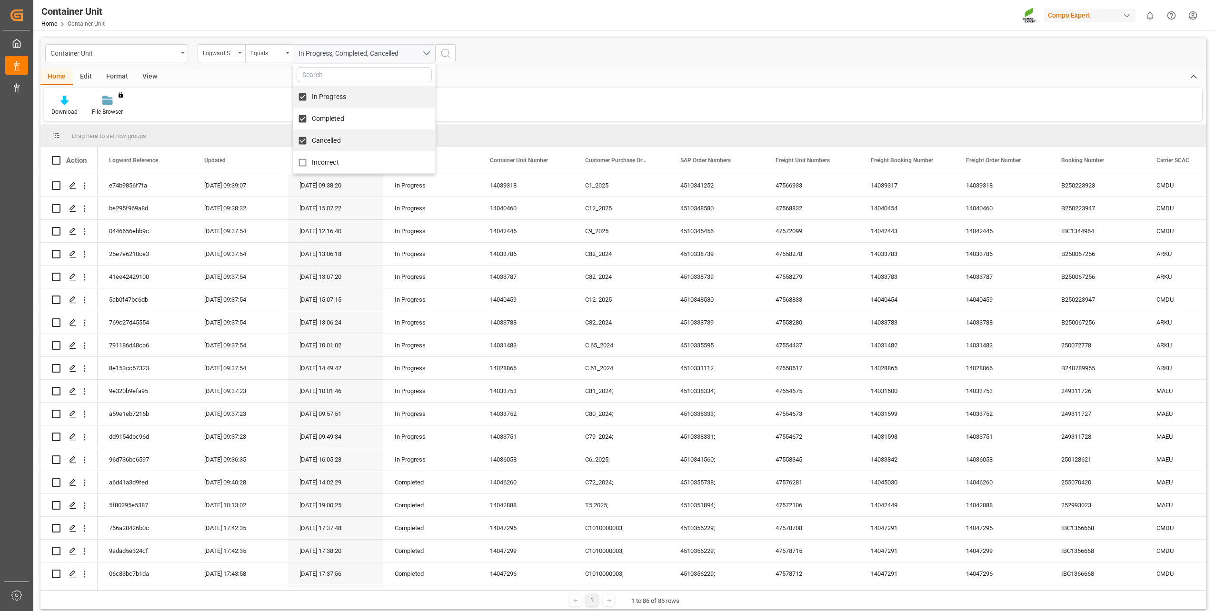
click at [445, 56] on icon "search button" at bounding box center [445, 53] width 11 height 11
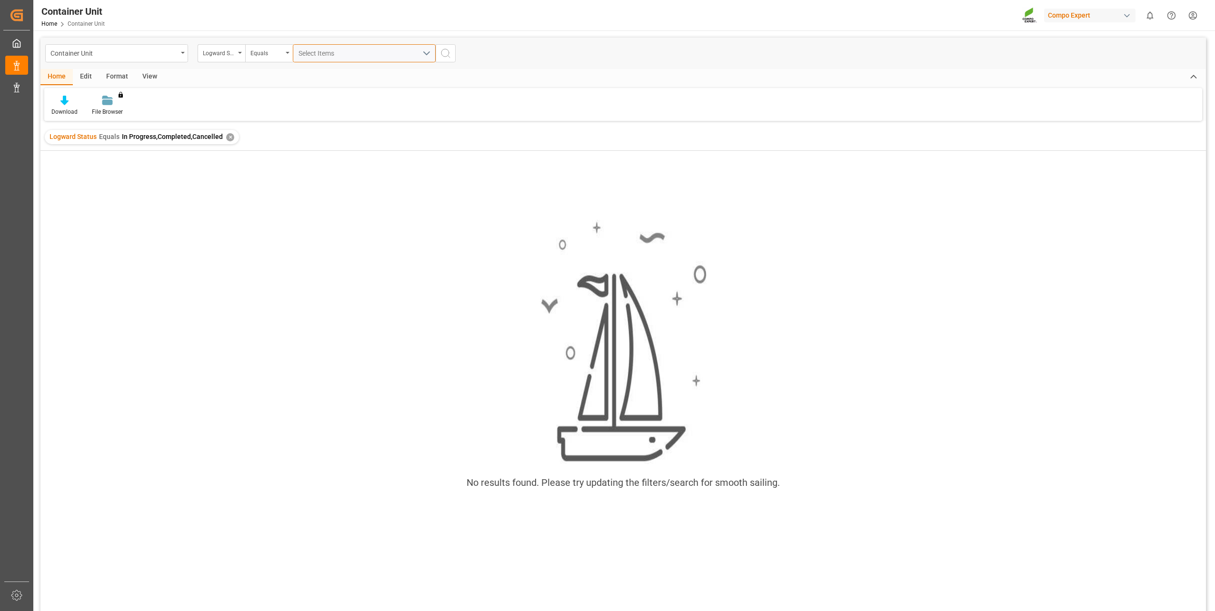
click at [427, 55] on button "Select Items" at bounding box center [364, 53] width 143 height 18
click at [231, 137] on div "Logward Status Equals In Progress,Completed,Cancelled ✕" at bounding box center [142, 137] width 194 height 14
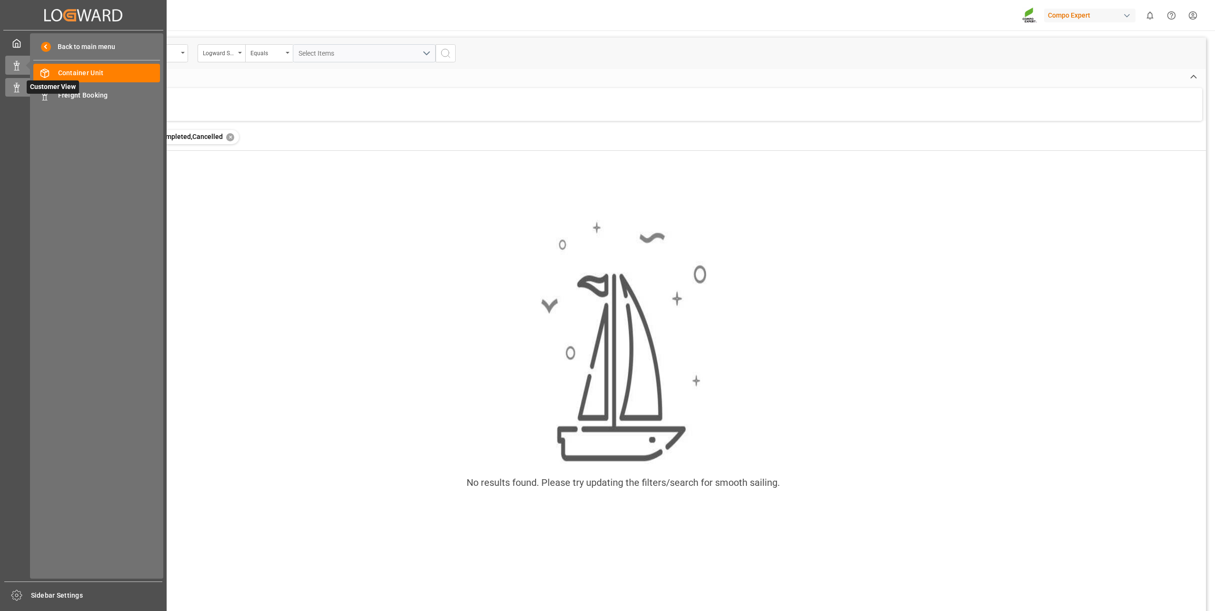
click at [15, 86] on icon at bounding box center [17, 88] width 10 height 10
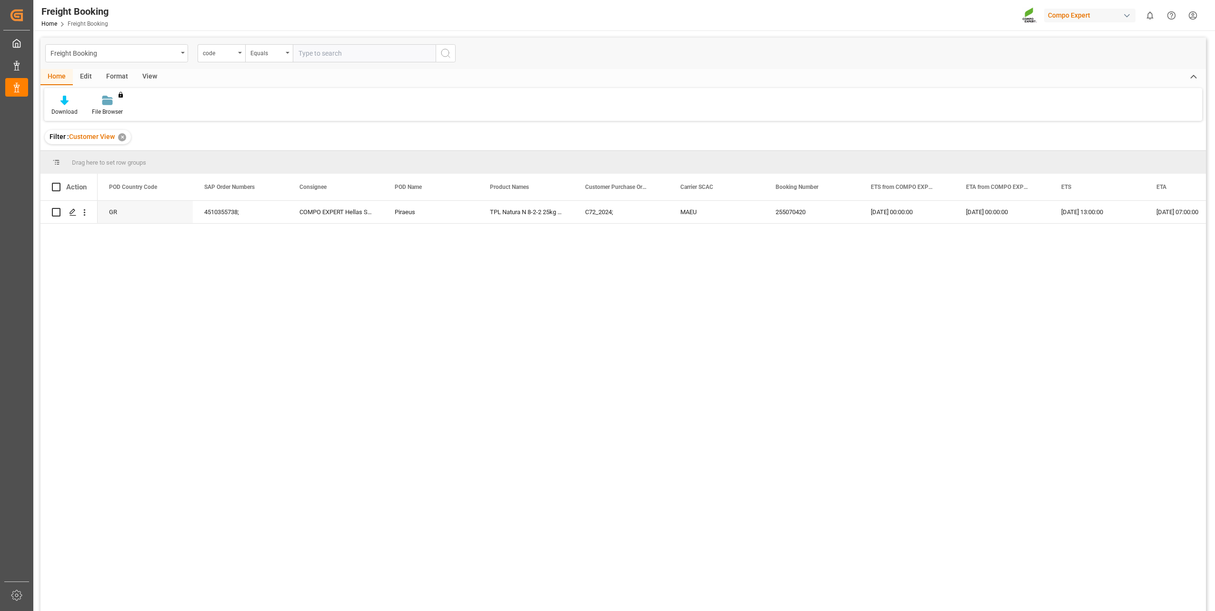
click at [140, 62] on div "Freight Booking code Equals" at bounding box center [623, 53] width 1166 height 31
click at [150, 52] on div "Freight Booking" at bounding box center [113, 53] width 127 height 12
click at [129, 120] on div "Container Unit" at bounding box center [117, 117] width 142 height 20
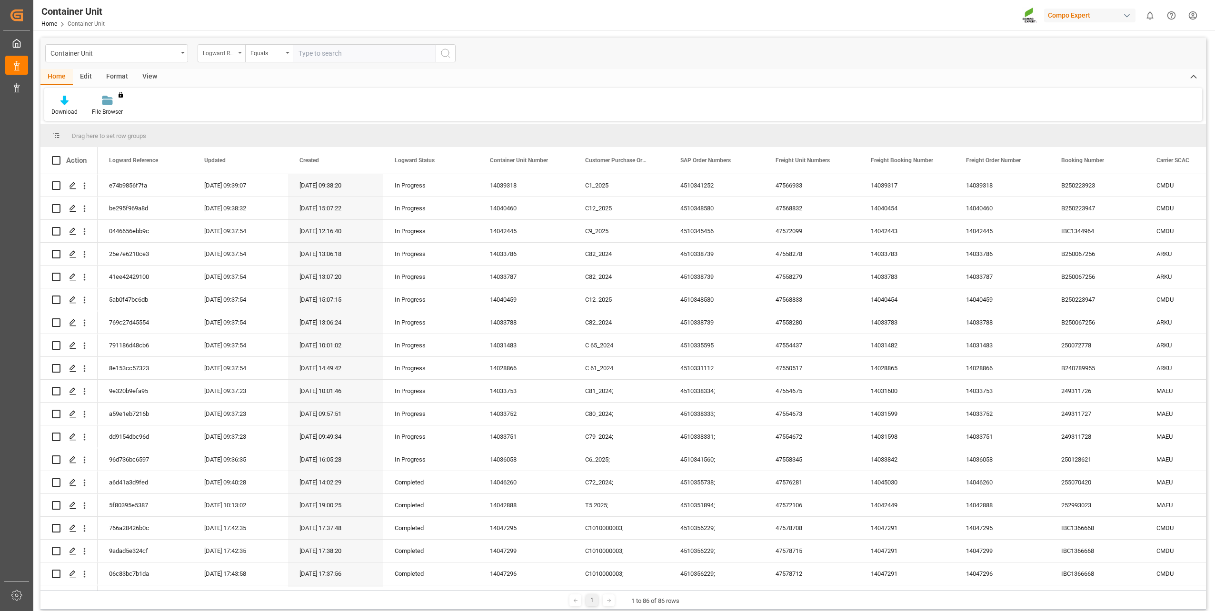
click at [240, 49] on div "Logward Reference" at bounding box center [222, 53] width 48 height 18
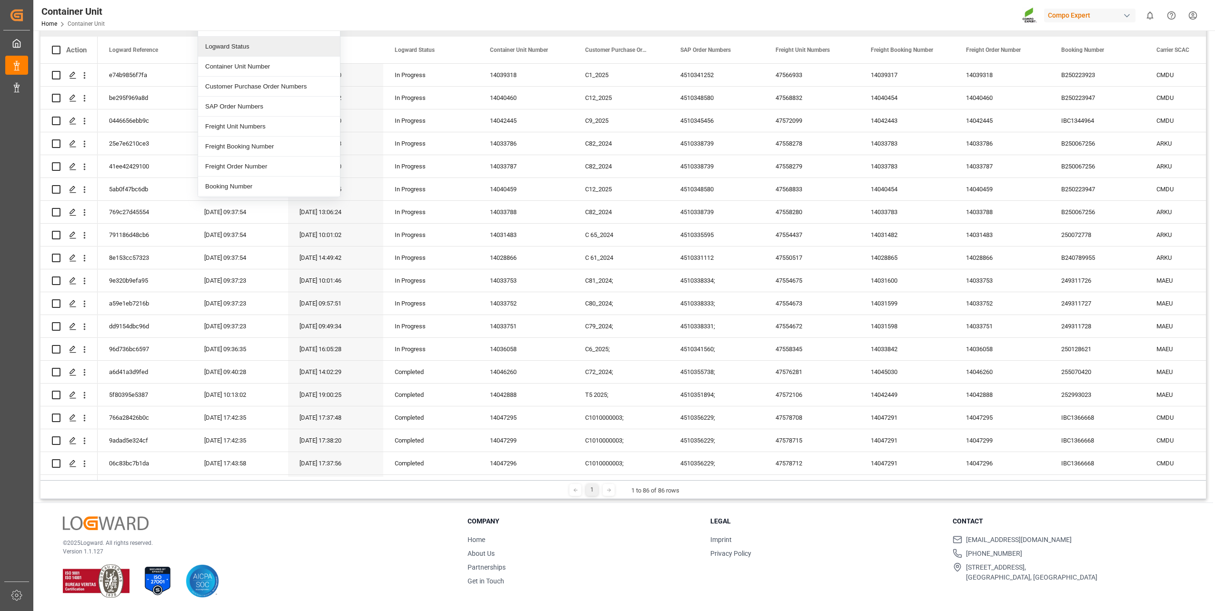
click at [417, 16] on div "Container Unit Home Container Unit Compo Expert 0 Notifications Only show unrea…" at bounding box center [621, 15] width 1188 height 30
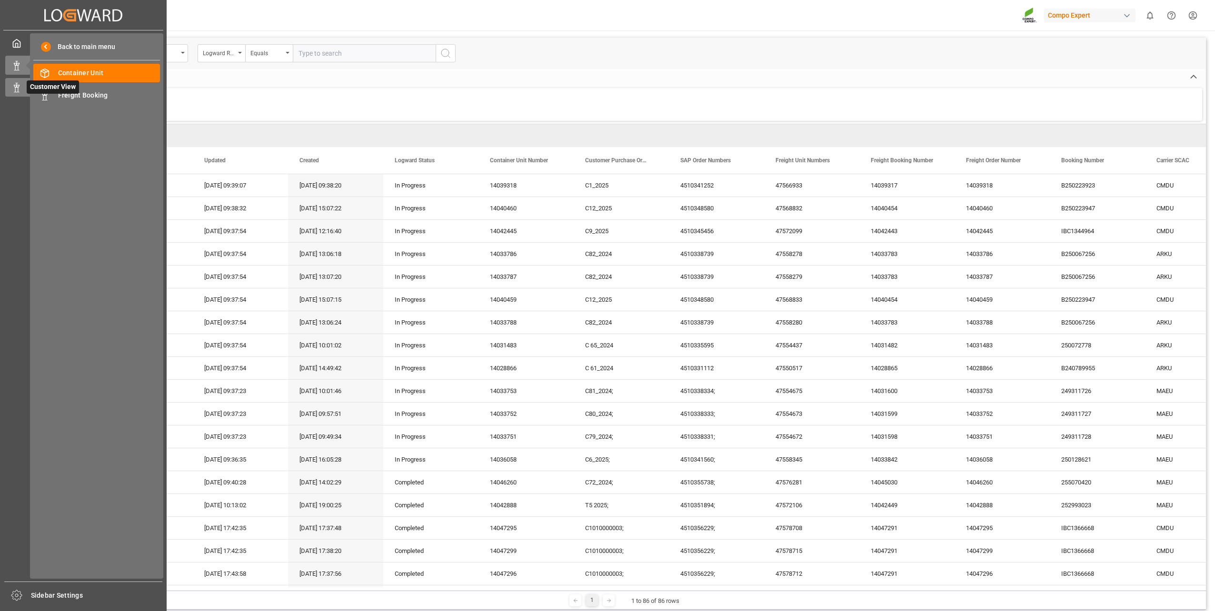
click at [17, 84] on icon at bounding box center [17, 88] width 10 height 10
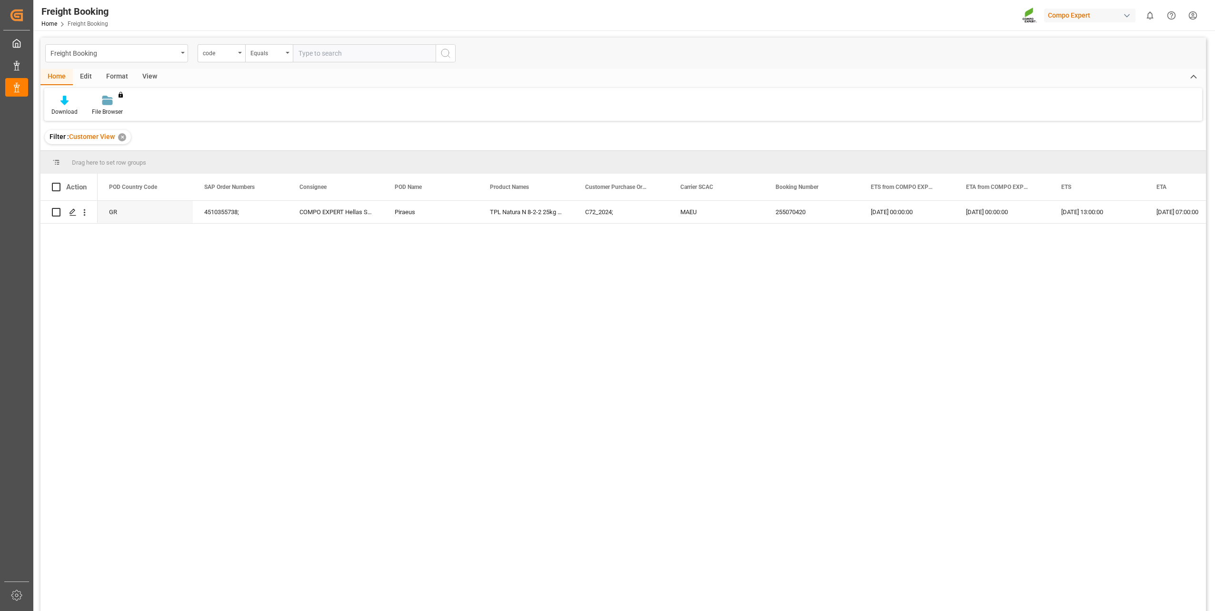
click at [123, 138] on div "✕" at bounding box center [122, 137] width 8 height 8
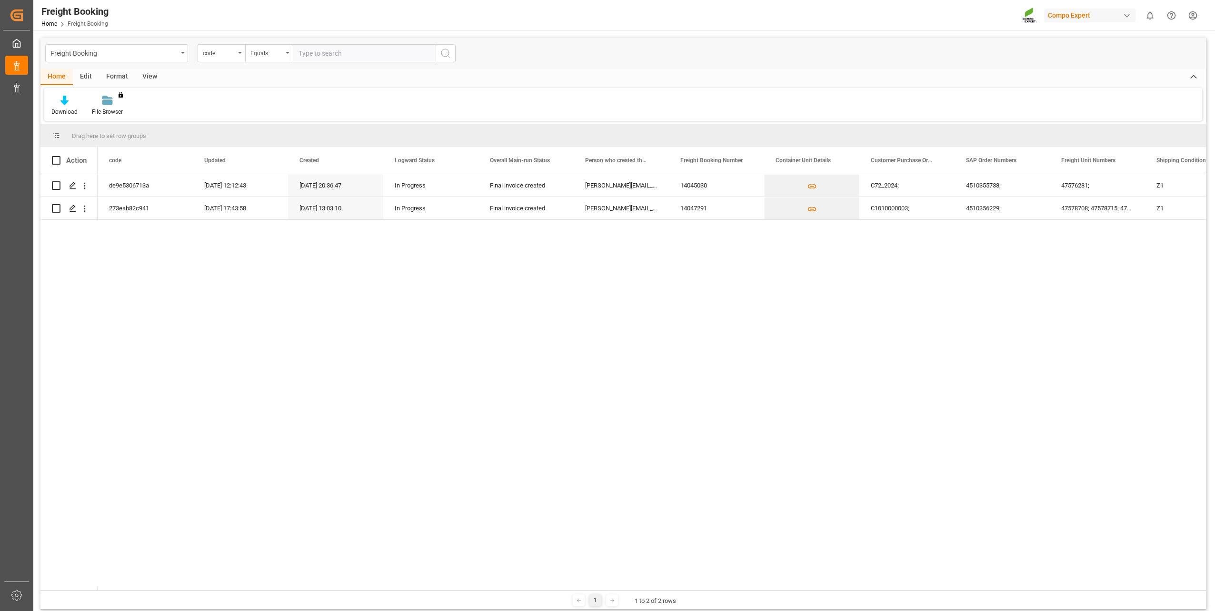
click at [154, 76] on div "View" at bounding box center [149, 77] width 29 height 16
click at [108, 100] on icon at bounding box center [108, 101] width 10 height 10
click at [115, 131] on div "Overview Countries" at bounding box center [133, 135] width 83 height 10
